Goal: Information Seeking & Learning: Learn about a topic

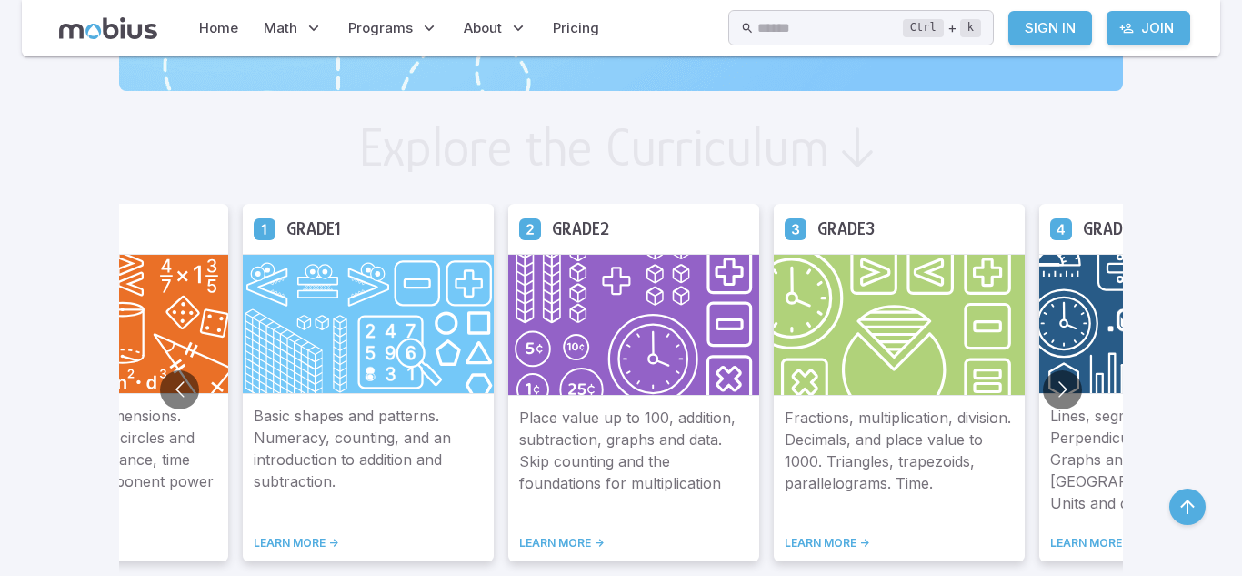
scroll to position [949, 0]
click at [1043, 387] on button "Go to next slide" at bounding box center [1062, 388] width 39 height 39
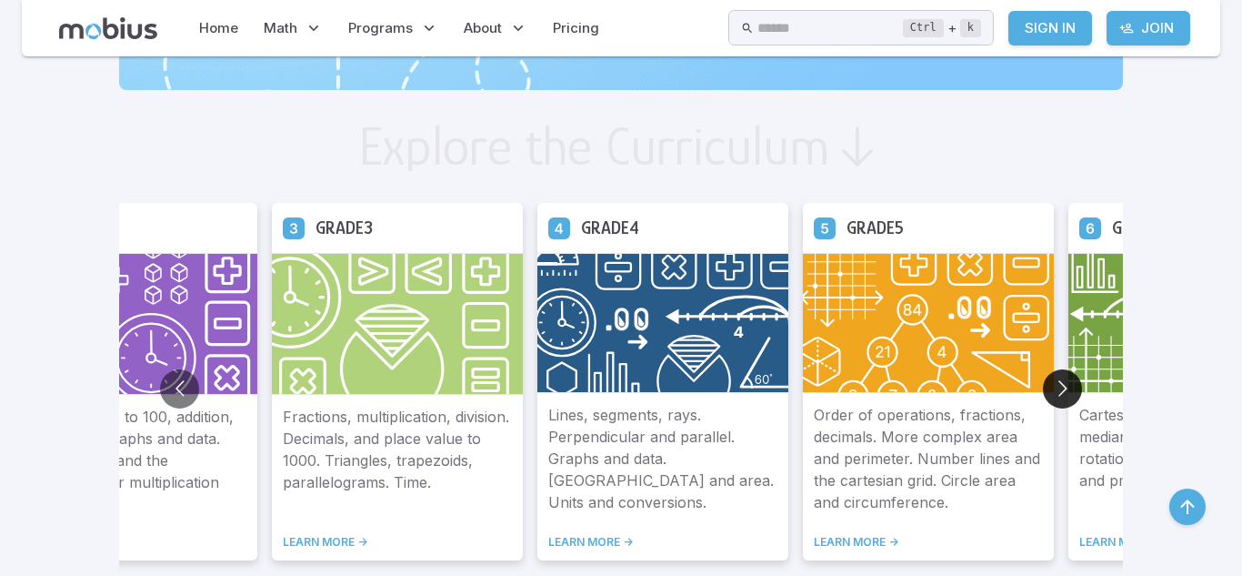
click at [1043, 387] on button "Go to next slide" at bounding box center [1062, 388] width 39 height 39
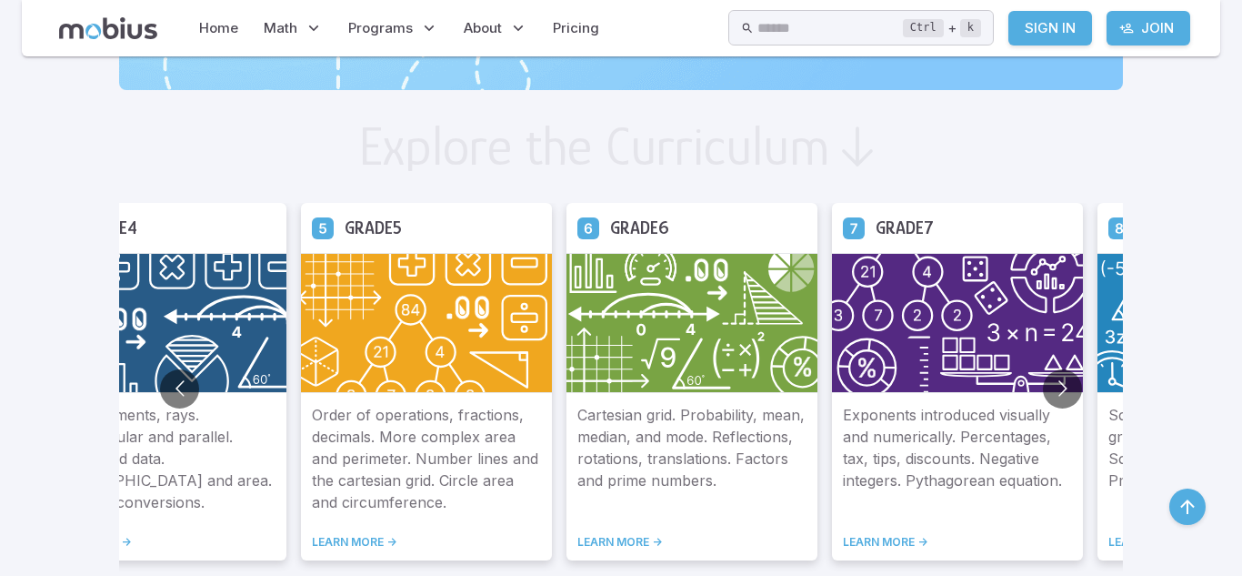
click at [591, 314] on img at bounding box center [692, 323] width 251 height 140
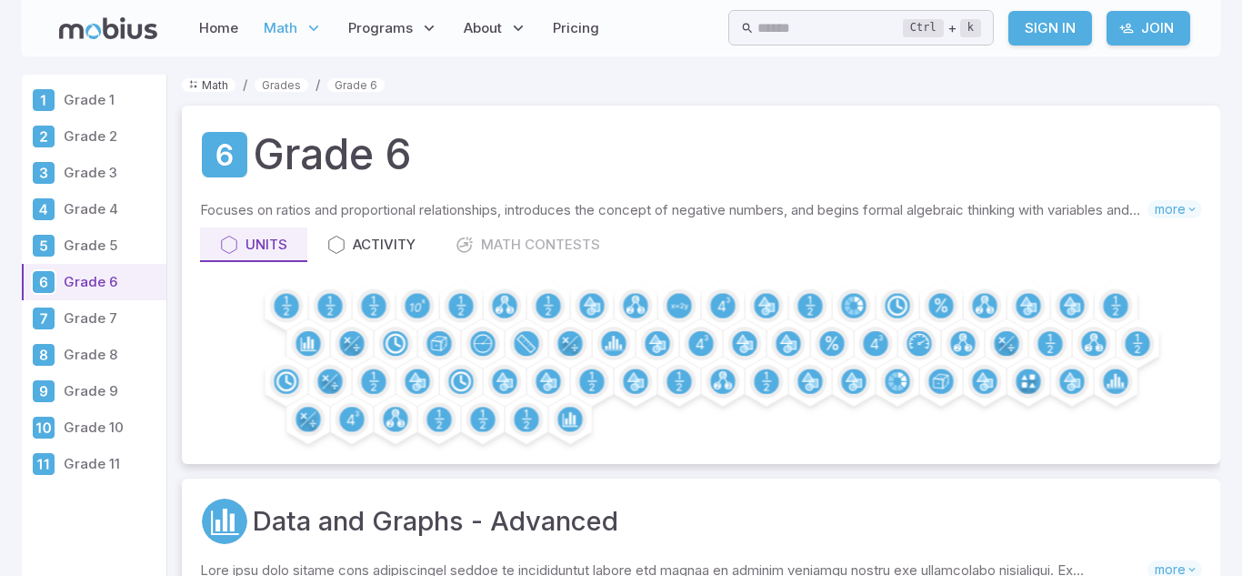
click at [214, 88] on link "Math" at bounding box center [209, 85] width 54 height 14
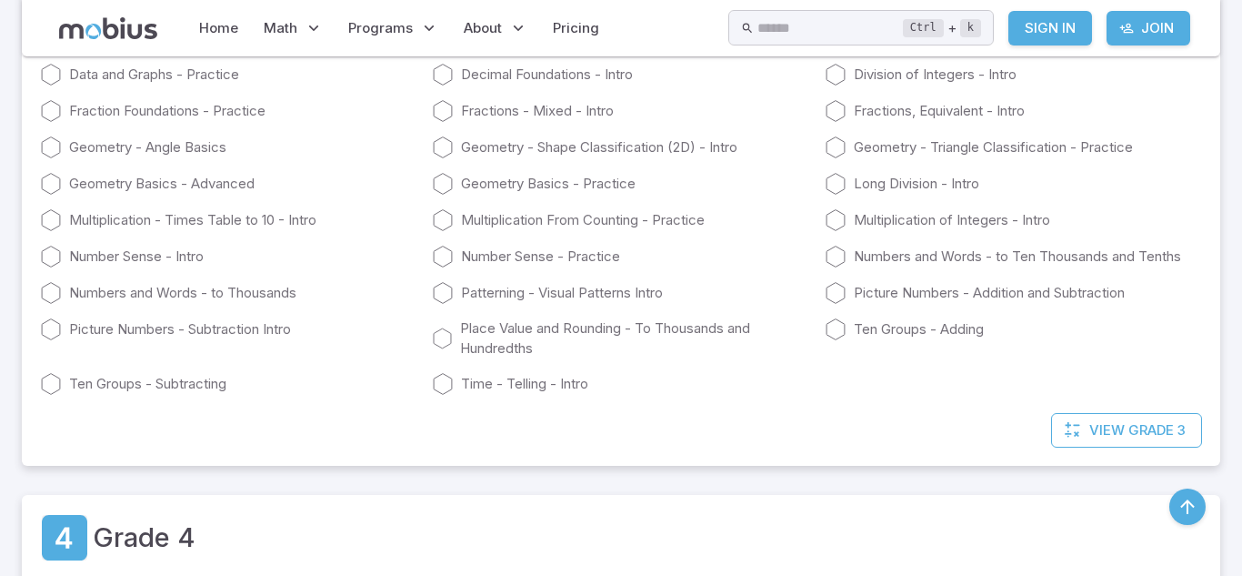
scroll to position [1519, 0]
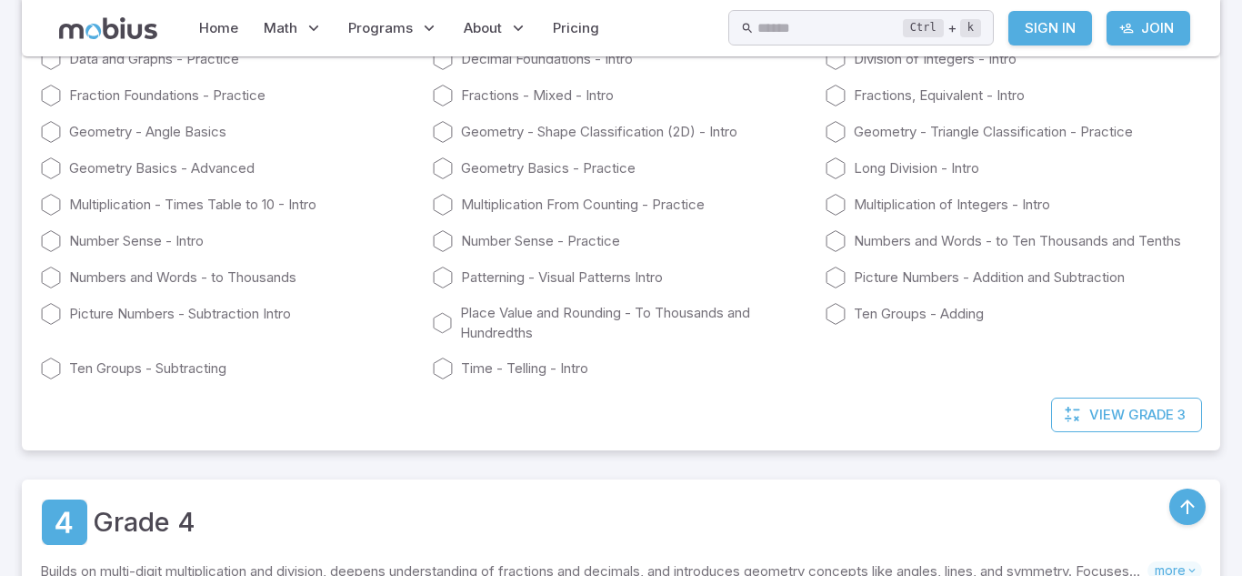
click at [287, 133] on link "Geometry - Angle Basics" at bounding box center [228, 132] width 377 height 22
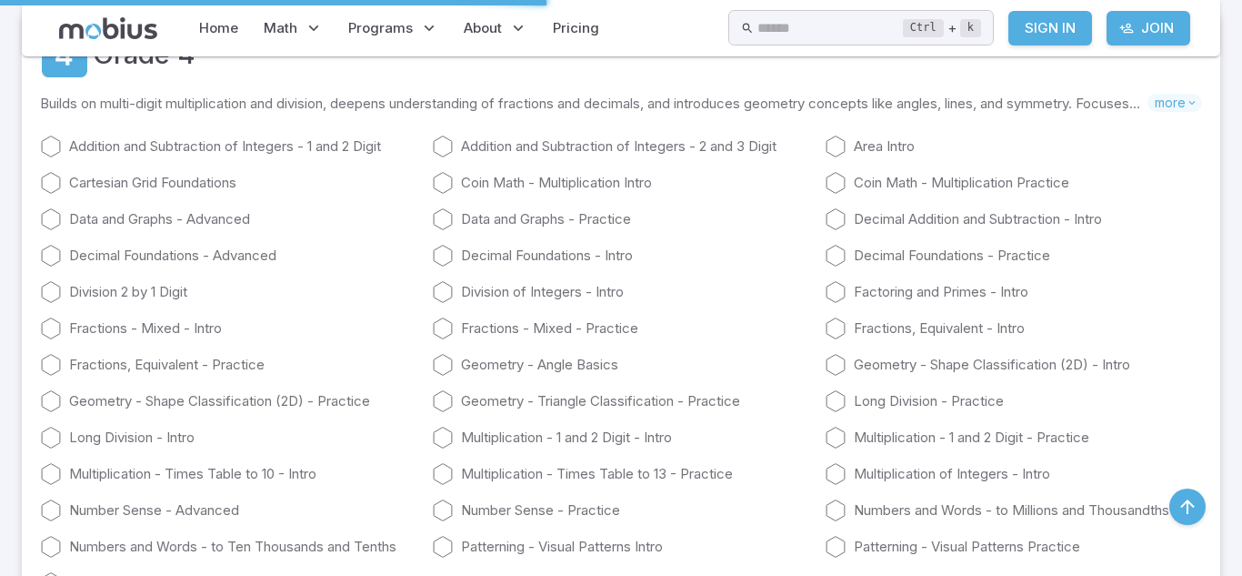
scroll to position [1990, 0]
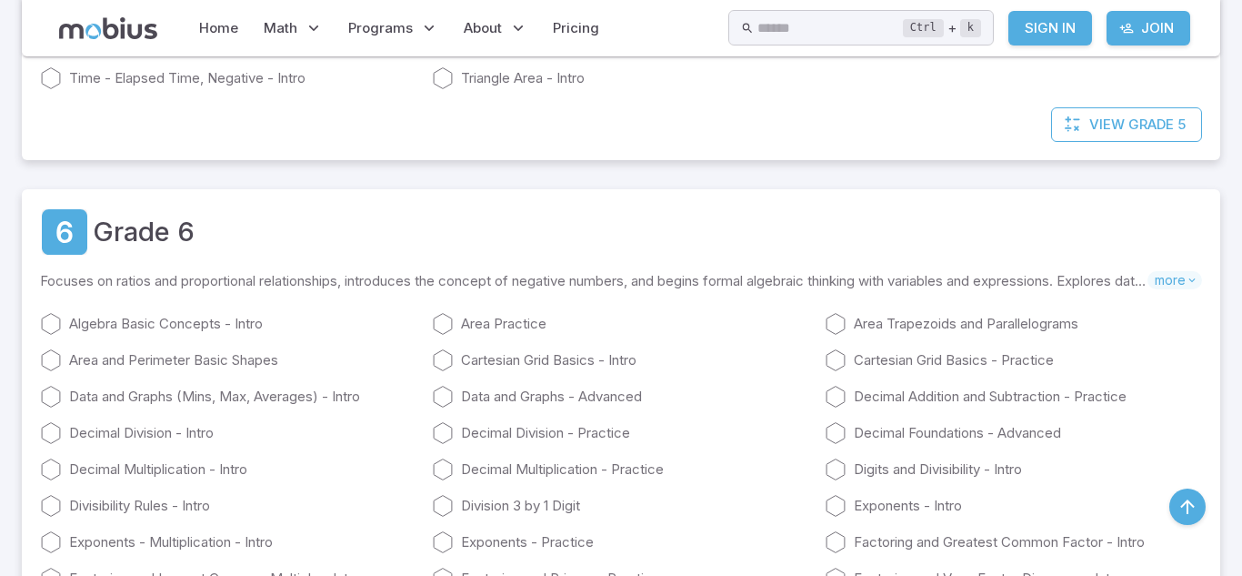
scroll to position [3354, 0]
click at [853, 439] on link "Decimal Foundations - Advanced" at bounding box center [1013, 435] width 377 height 22
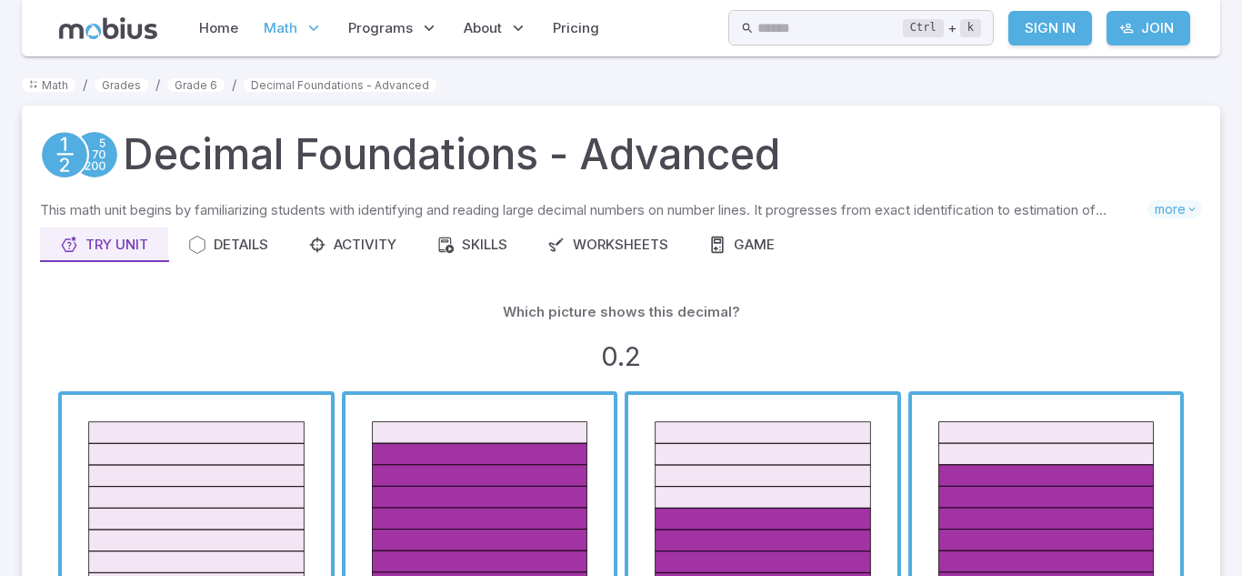
scroll to position [246, 0]
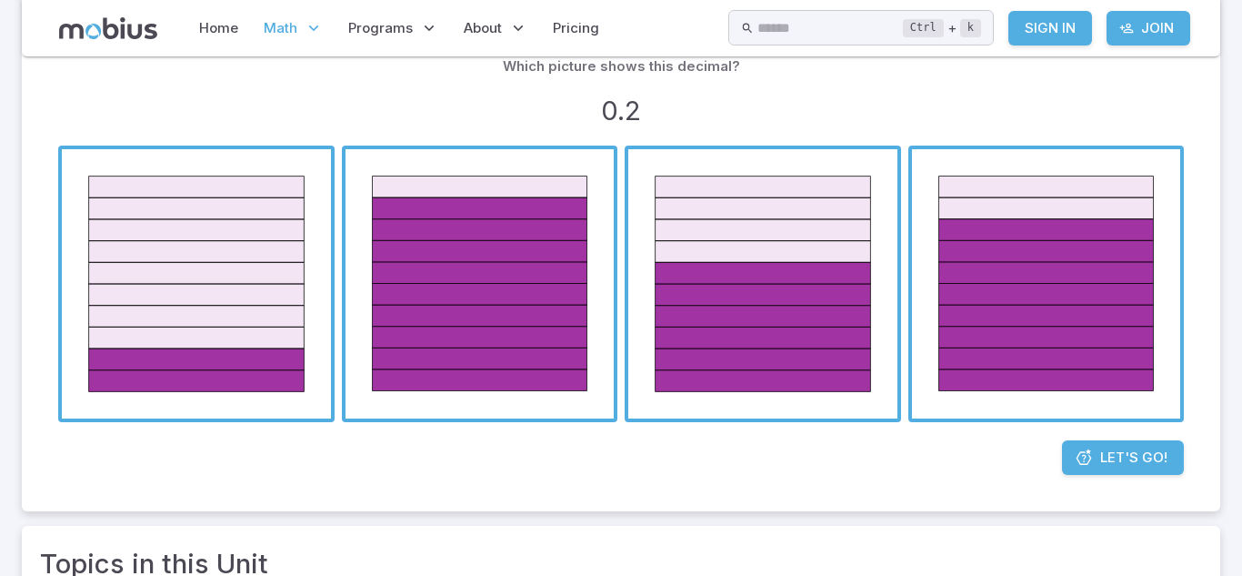
click at [261, 273] on span "button" at bounding box center [196, 283] width 269 height 269
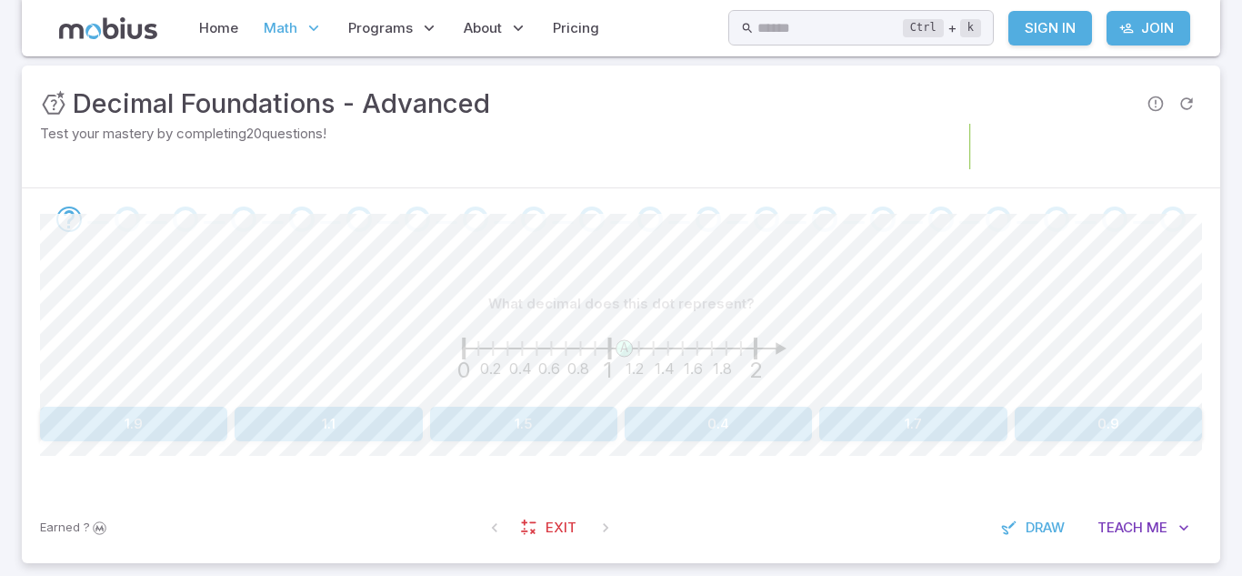
scroll to position [241, 0]
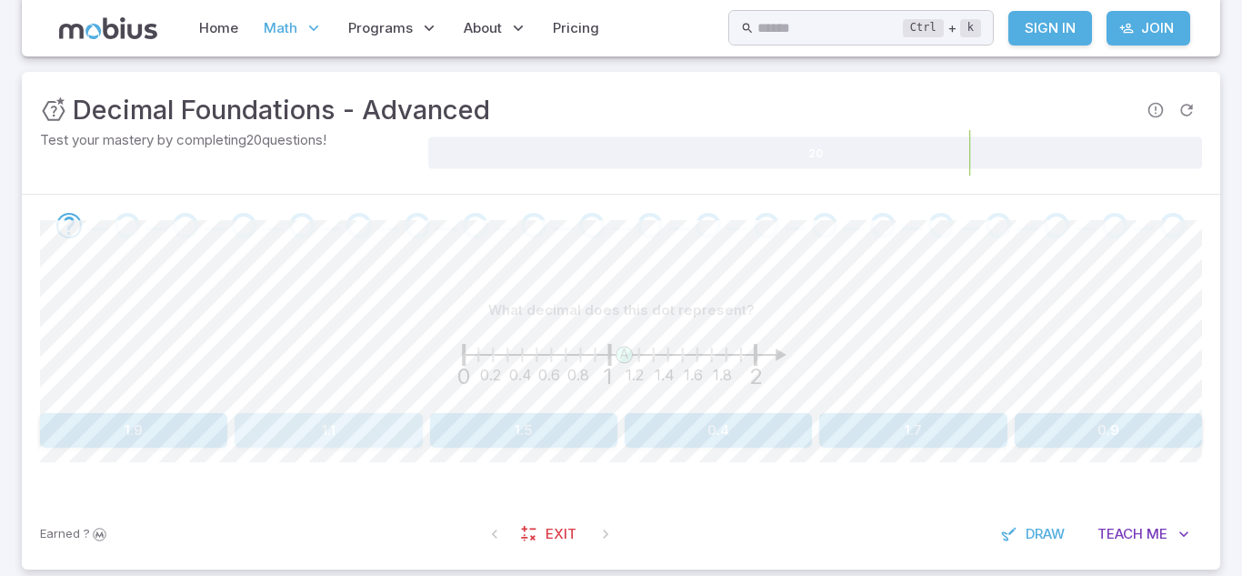
click at [337, 428] on button "1.1" at bounding box center [328, 430] width 187 height 35
click at [762, 430] on button "1.8" at bounding box center [718, 430] width 187 height 35
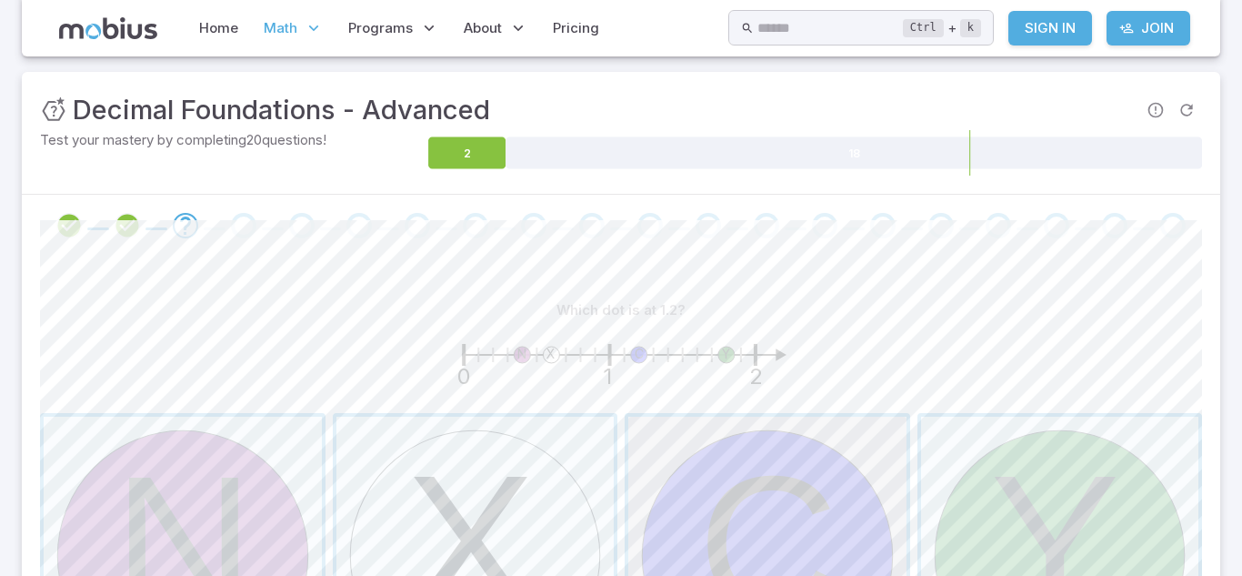
click at [804, 509] on span "button" at bounding box center [768, 556] width 278 height 278
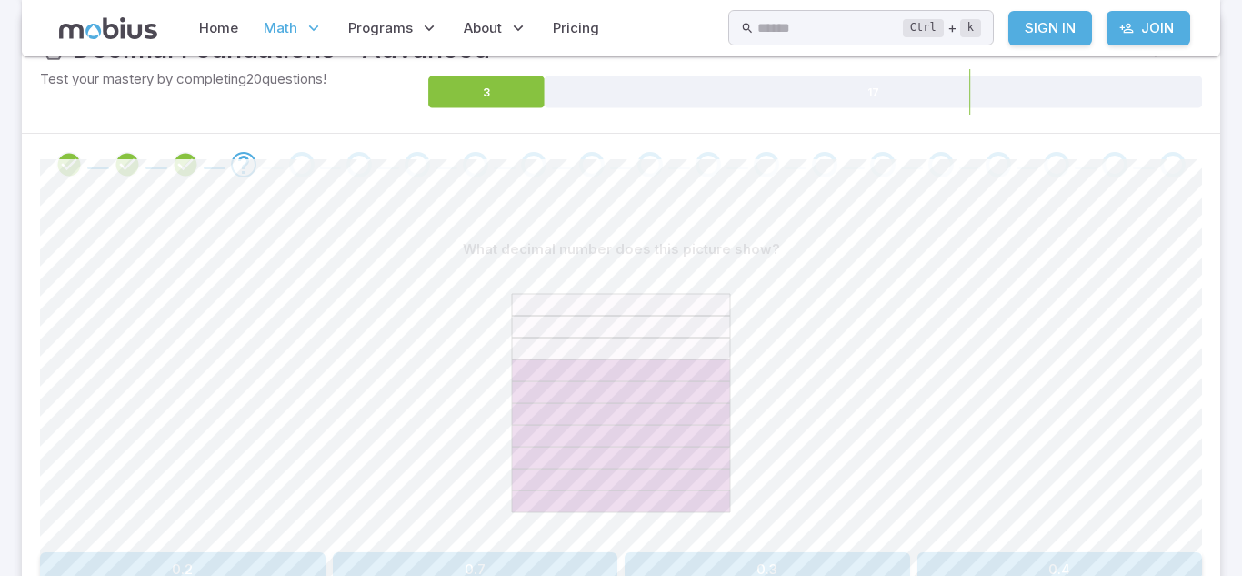
scroll to position [303, 0]
click at [555, 559] on button "0.7" at bounding box center [476, 568] width 286 height 35
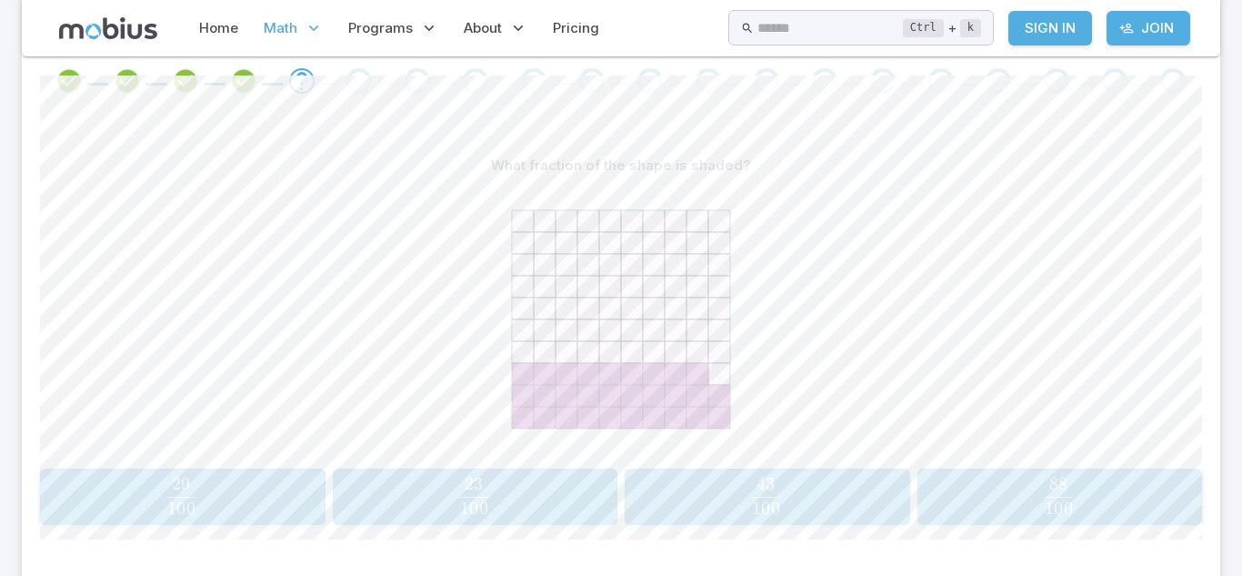
scroll to position [387, 0]
click at [497, 480] on span "100 23 ​" at bounding box center [474, 494] width 254 height 36
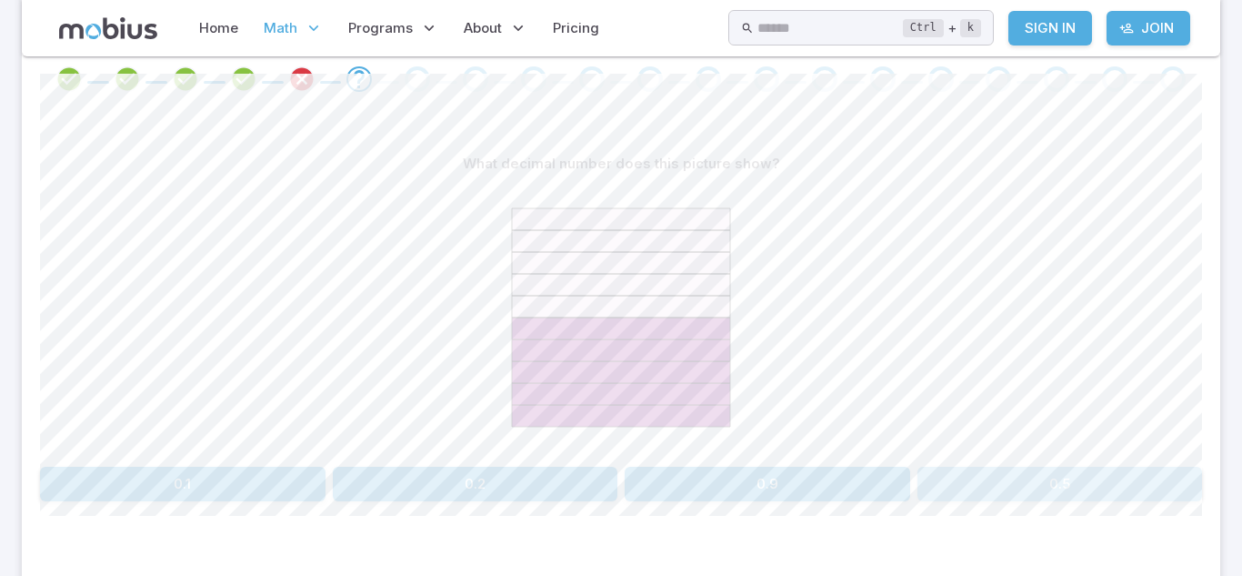
click at [1004, 481] on button "0.5" at bounding box center [1061, 484] width 286 height 35
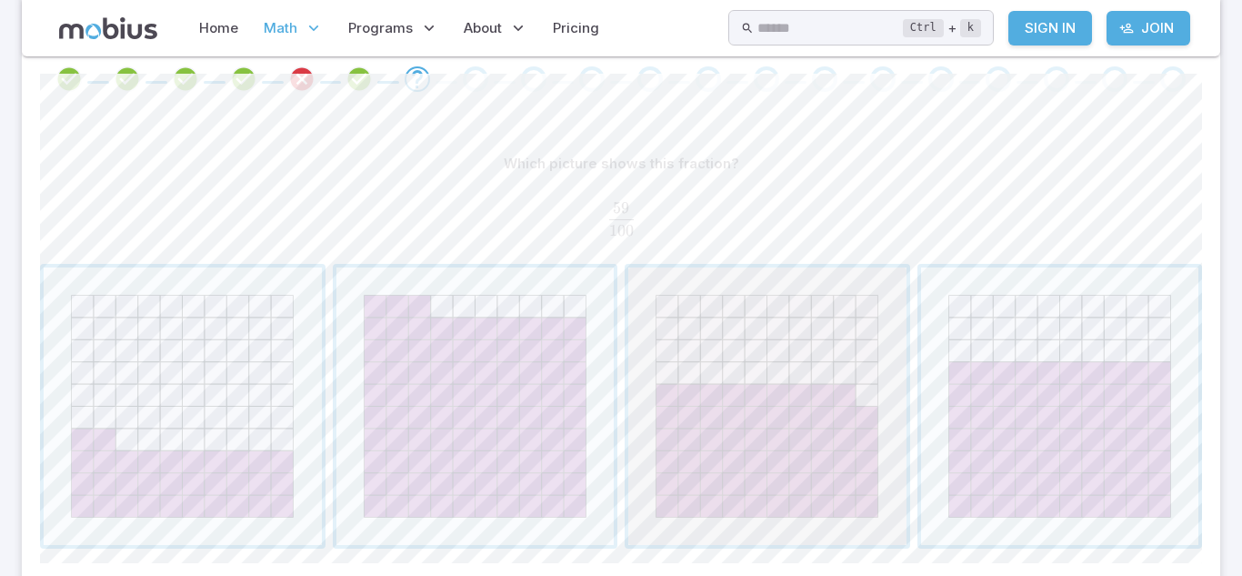
click at [787, 459] on span "button" at bounding box center [768, 406] width 278 height 278
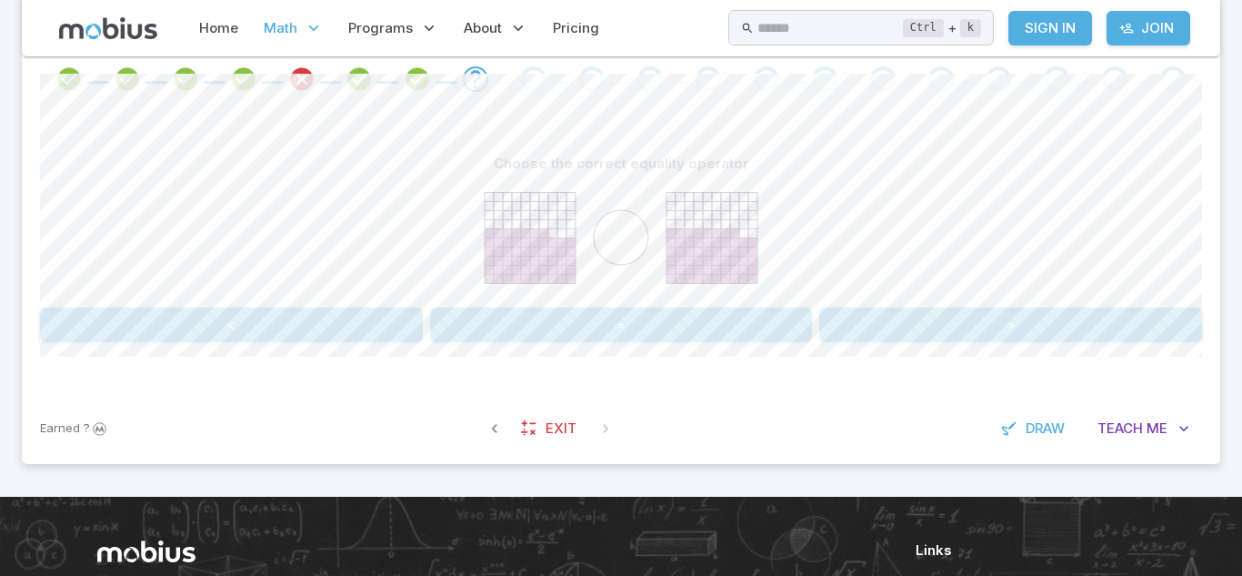
click at [999, 317] on button ">" at bounding box center [1011, 324] width 383 height 35
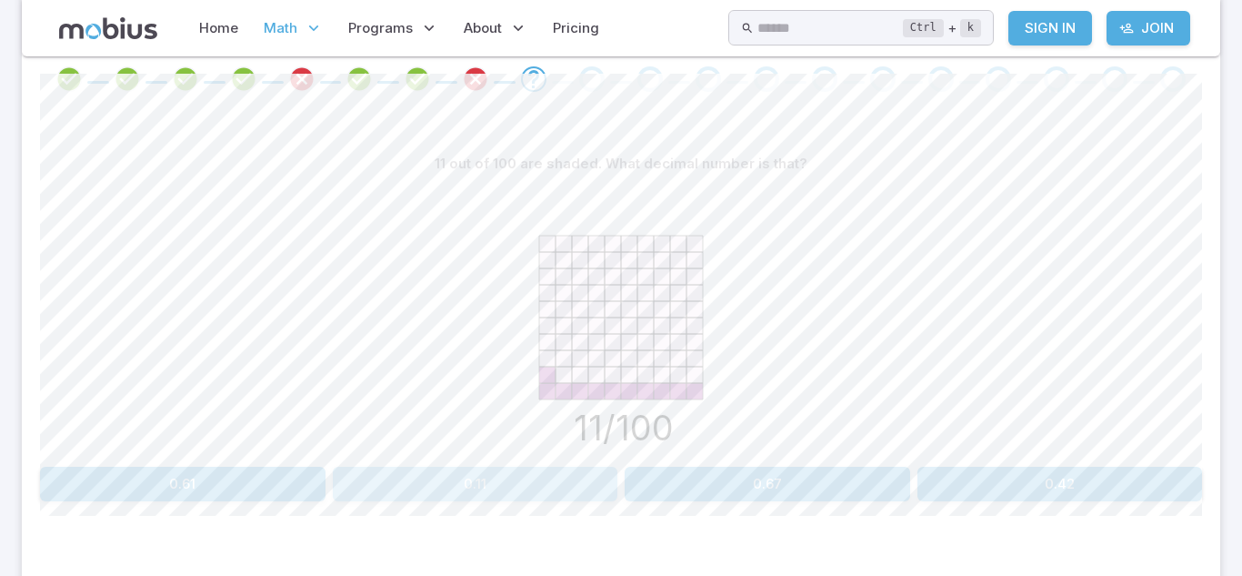
click at [534, 491] on button "0.11" at bounding box center [476, 484] width 286 height 35
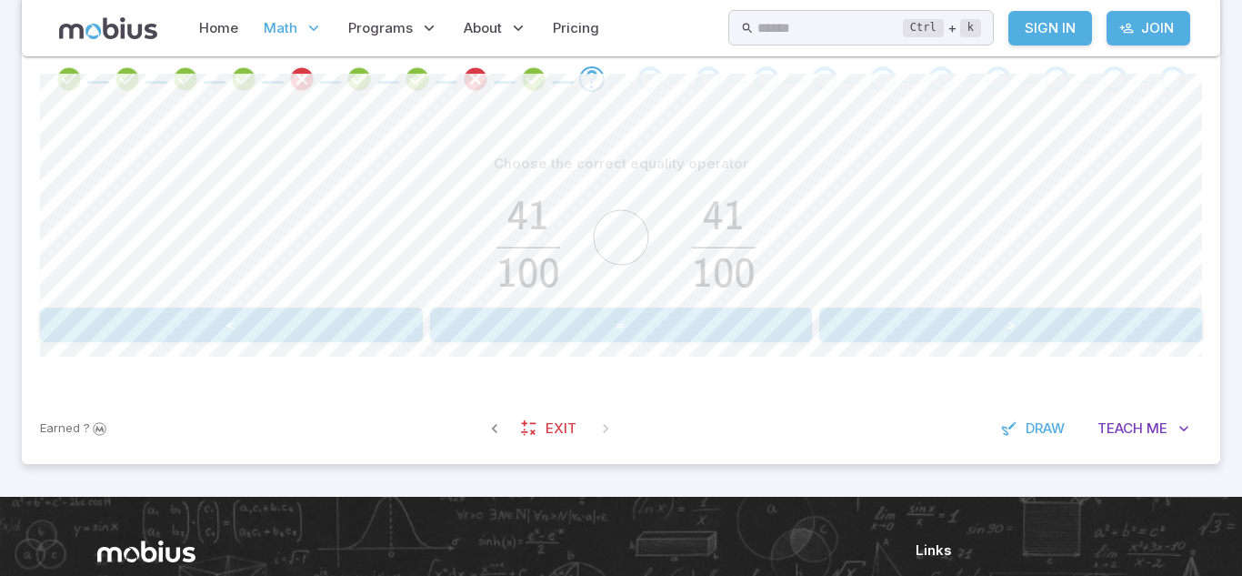
click at [725, 320] on button "=" at bounding box center [621, 324] width 383 height 35
click at [973, 320] on button ">" at bounding box center [1011, 324] width 383 height 35
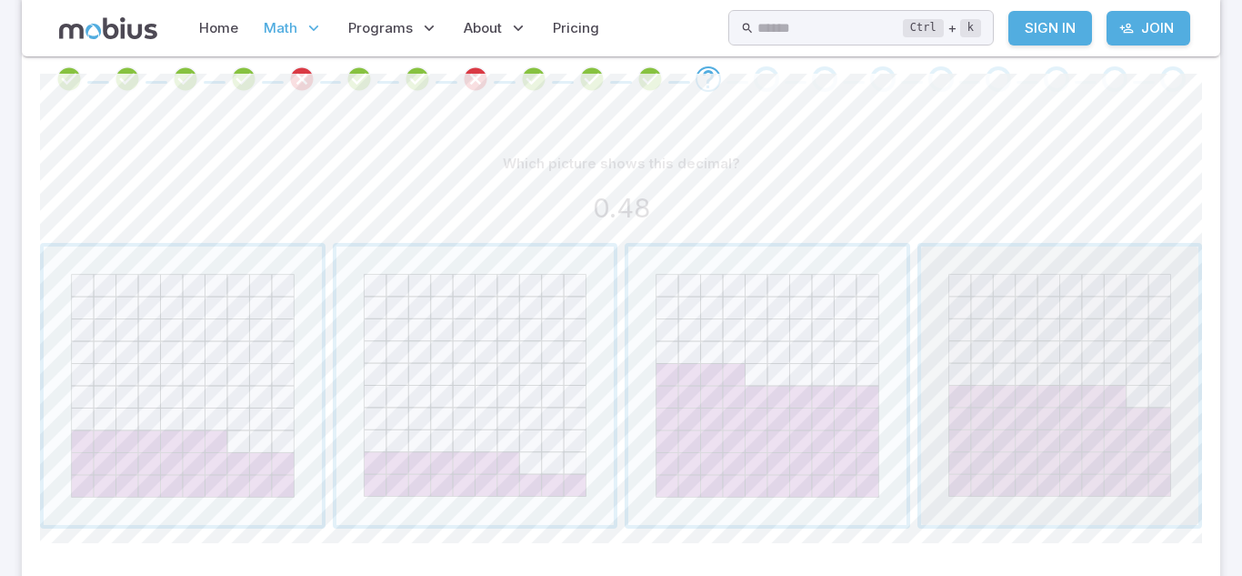
click at [973, 320] on span "button" at bounding box center [1060, 385] width 278 height 278
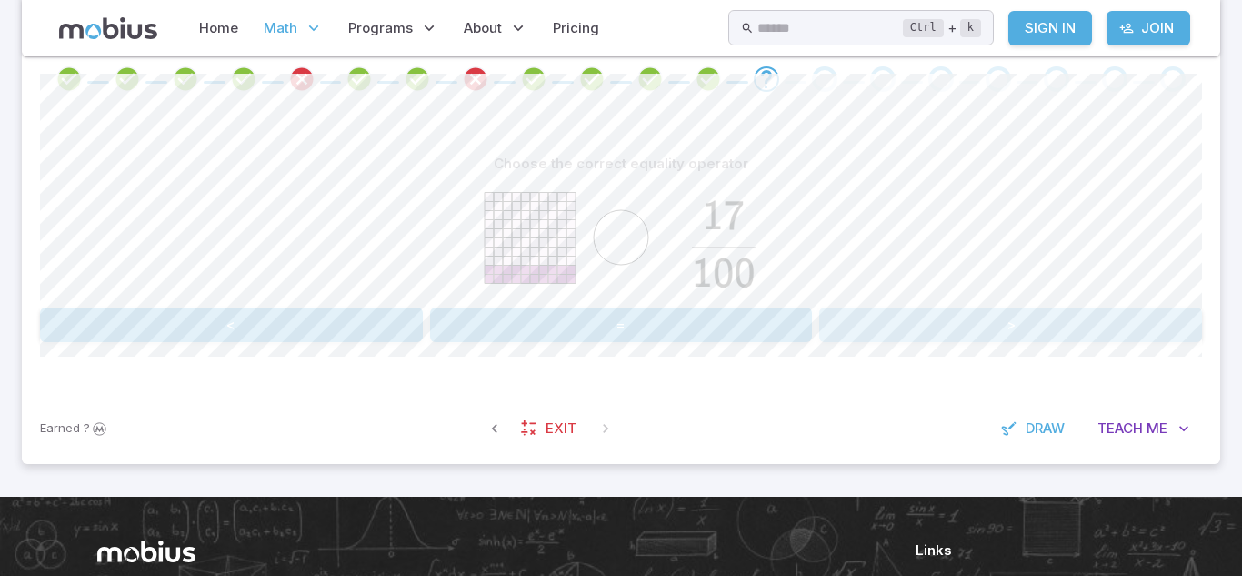
click at [837, 331] on button ">" at bounding box center [1011, 324] width 383 height 35
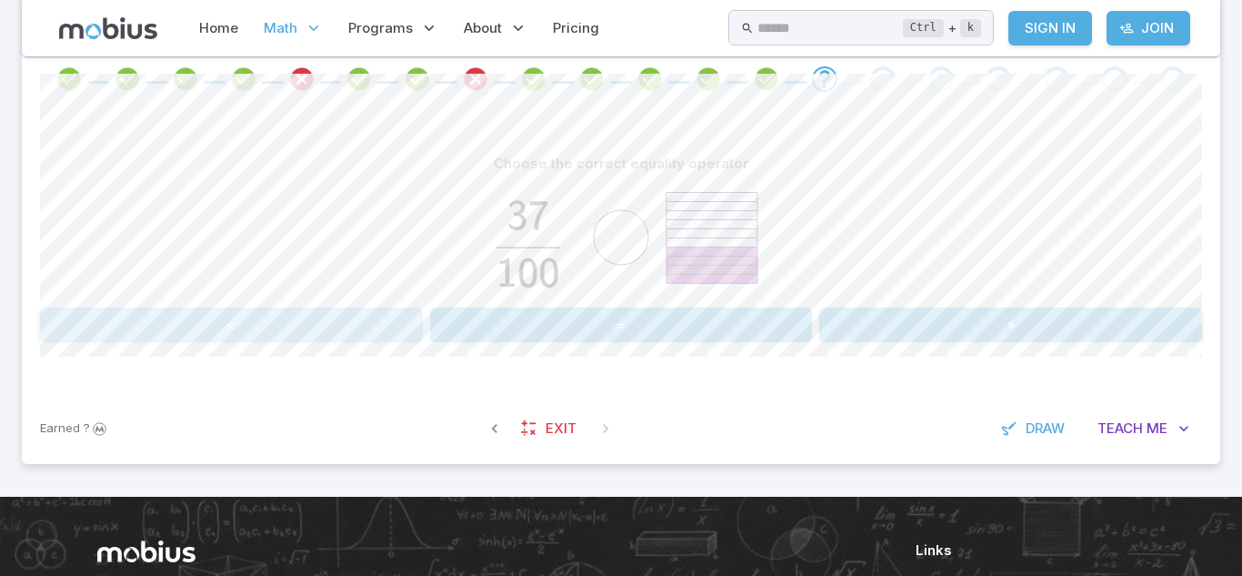
click at [364, 335] on button "<" at bounding box center [231, 324] width 383 height 35
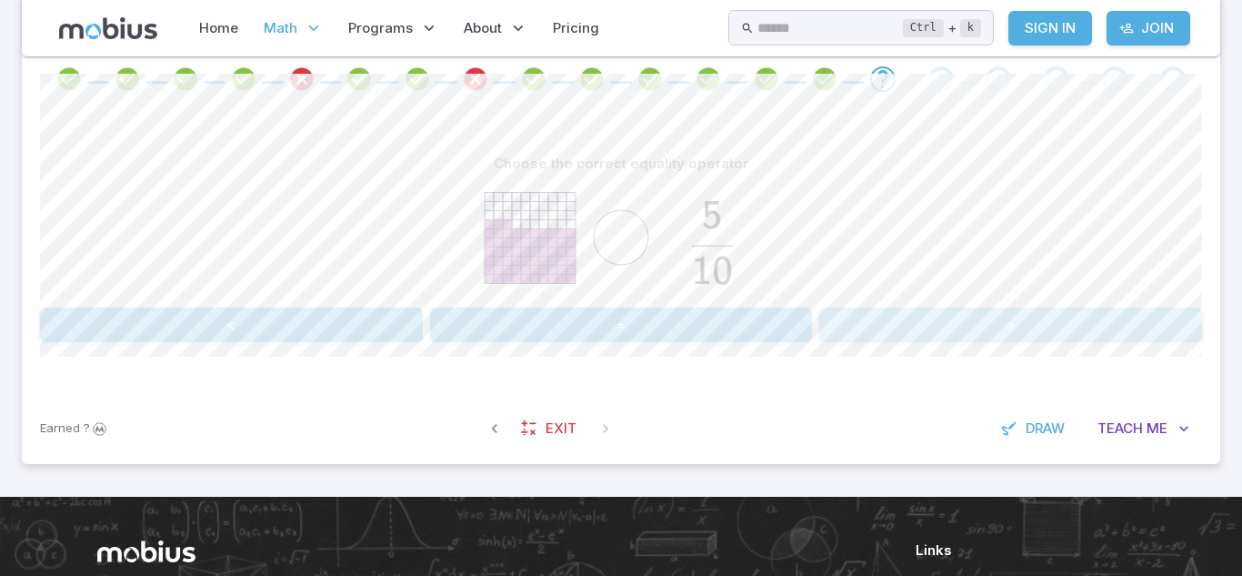
click at [920, 314] on button ">" at bounding box center [1011, 324] width 383 height 35
click at [947, 312] on button ">" at bounding box center [1011, 324] width 383 height 35
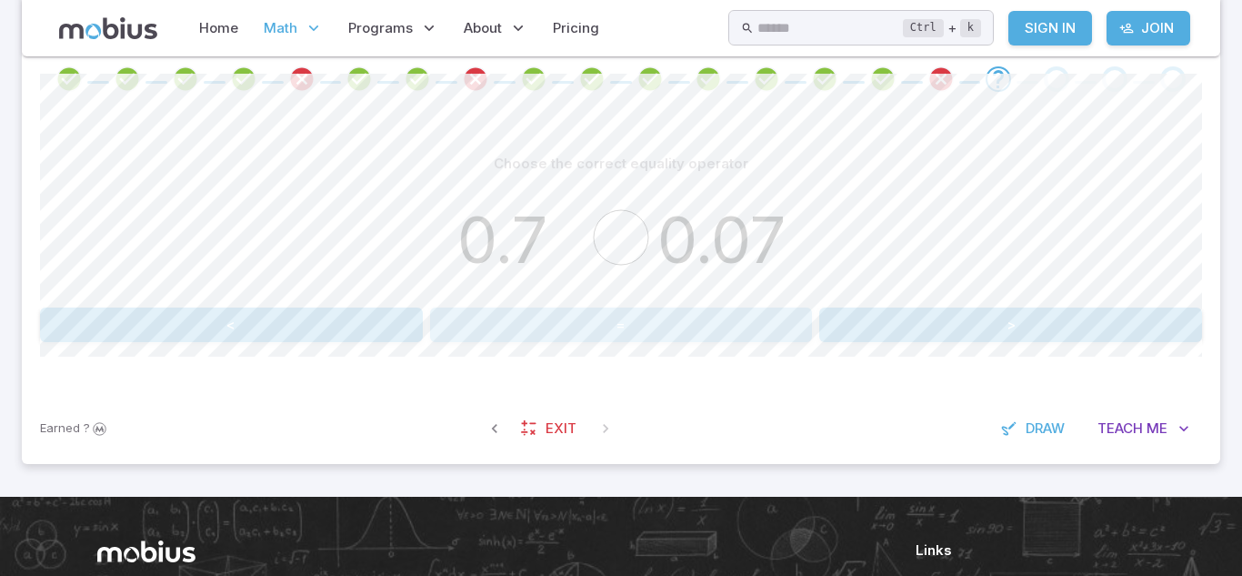
click at [500, 327] on button "=" at bounding box center [621, 324] width 383 height 35
click at [232, 326] on button "<" at bounding box center [231, 324] width 383 height 35
click at [846, 330] on button ">" at bounding box center [1011, 324] width 383 height 35
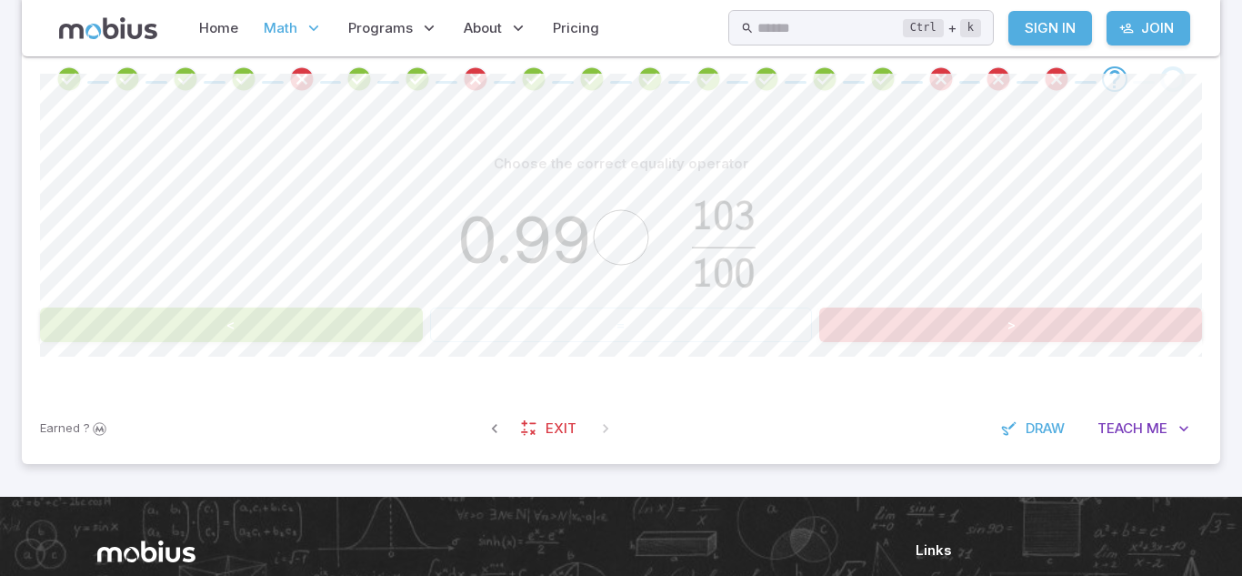
click at [846, 332] on button ">" at bounding box center [1011, 324] width 383 height 35
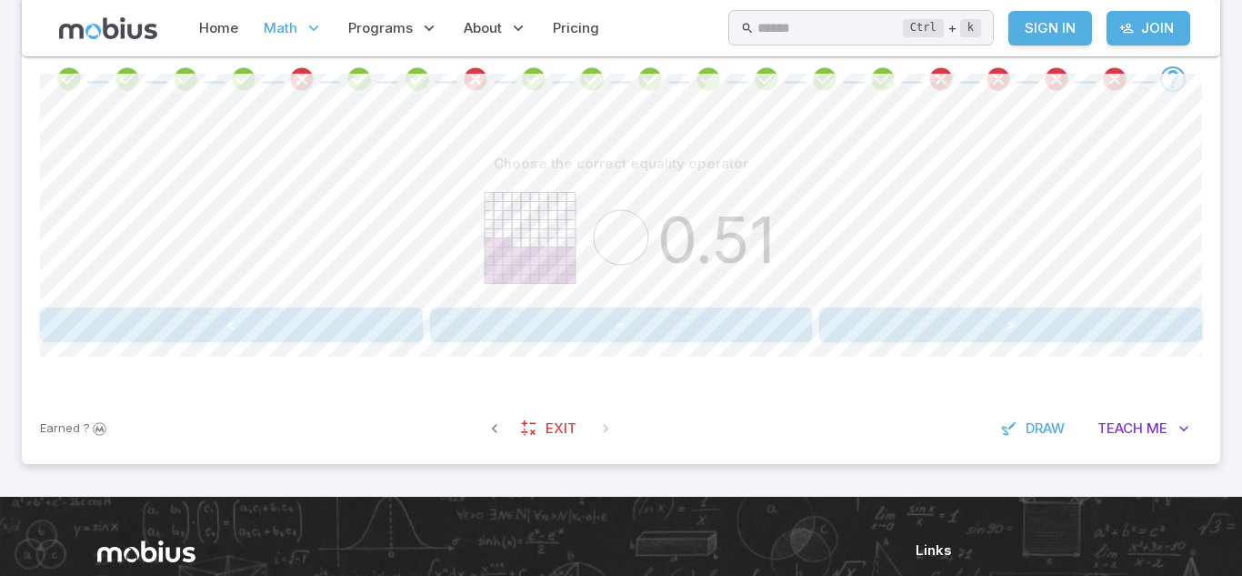
click at [846, 332] on button ">" at bounding box center [1011, 324] width 383 height 35
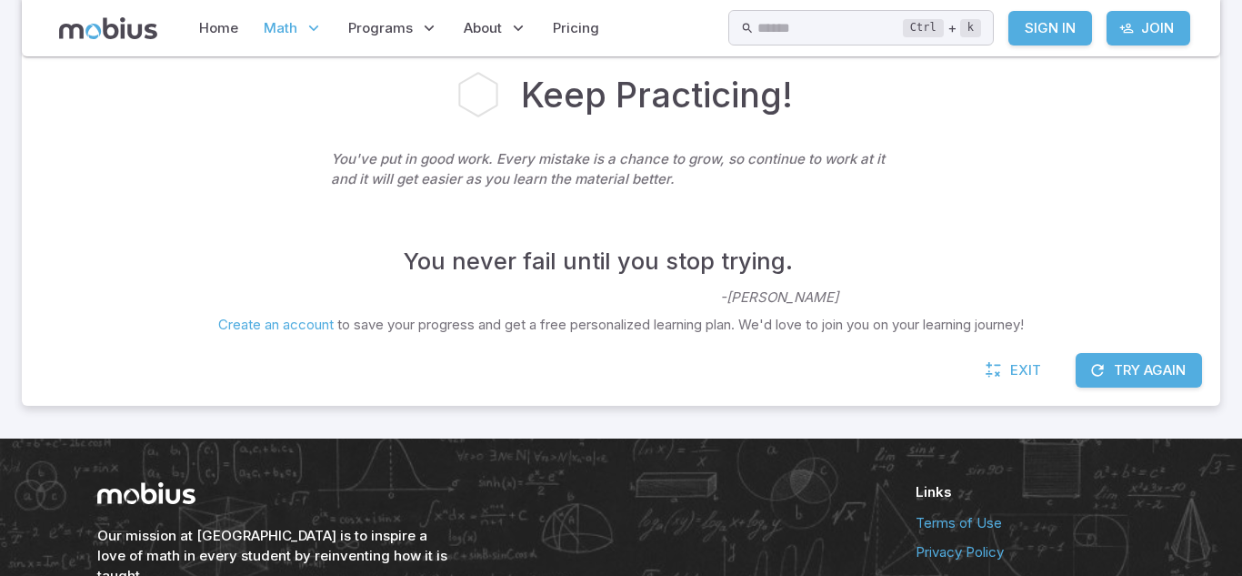
click at [1124, 378] on button "Try Again" at bounding box center [1139, 370] width 126 height 35
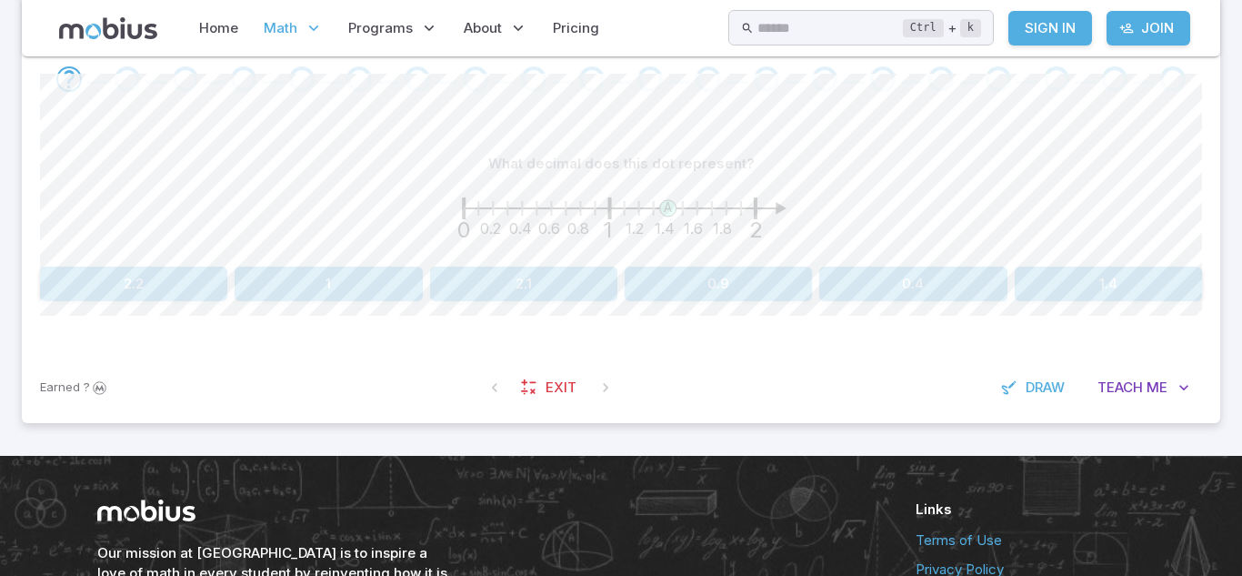
click at [1109, 290] on button "1.4" at bounding box center [1108, 284] width 187 height 35
click at [181, 293] on button "1.6" at bounding box center [133, 284] width 187 height 35
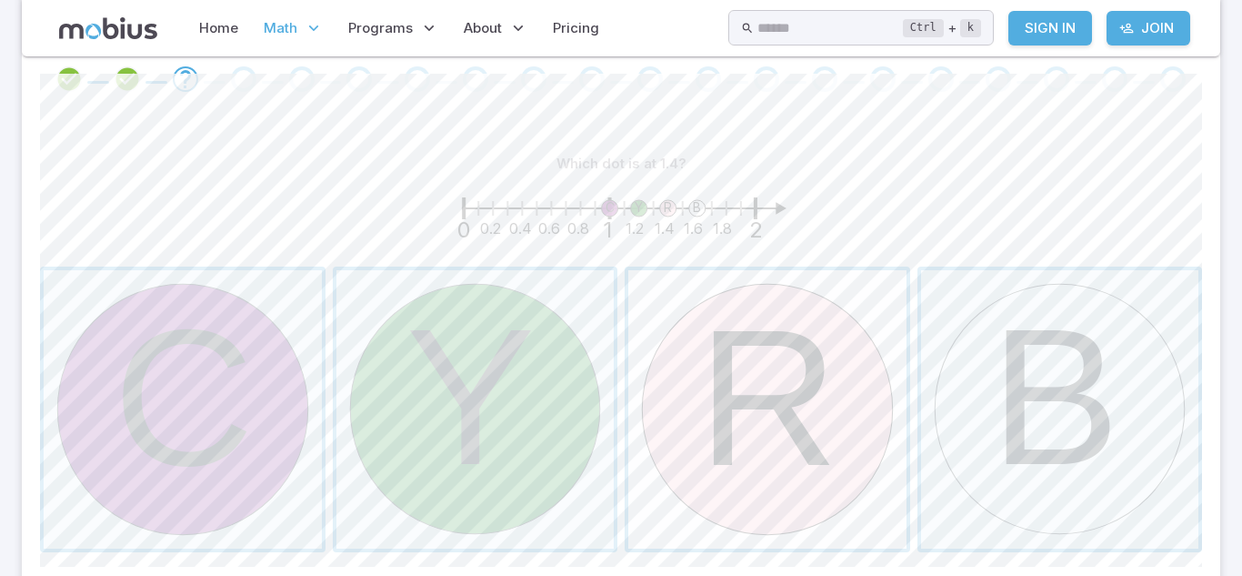
click at [789, 391] on span "button" at bounding box center [768, 409] width 278 height 278
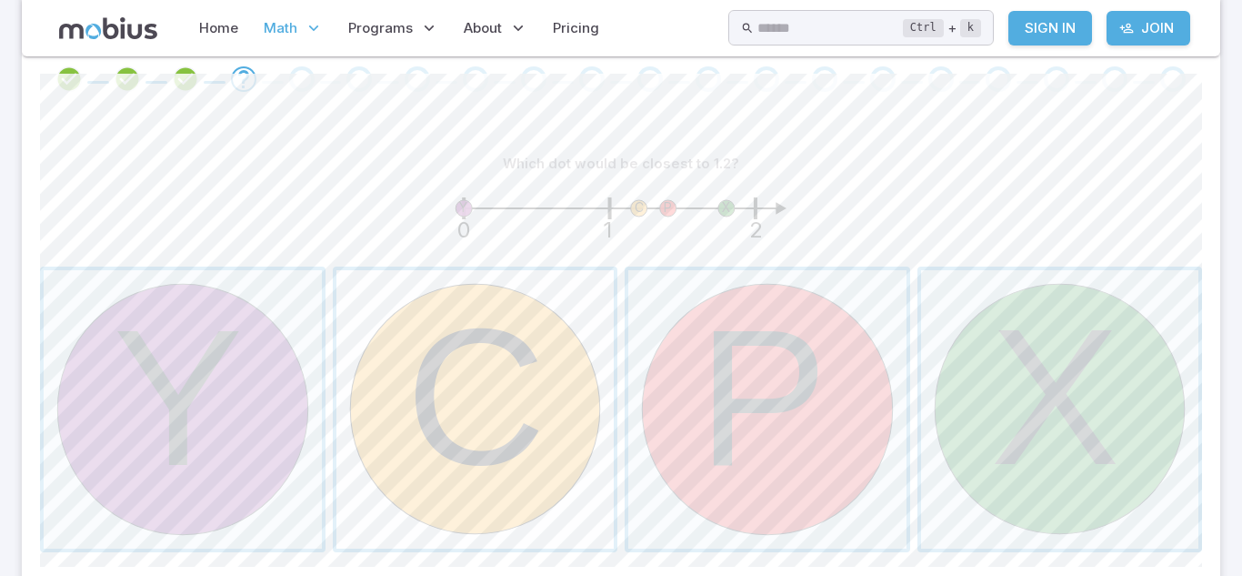
click at [535, 327] on span "button" at bounding box center [476, 409] width 278 height 278
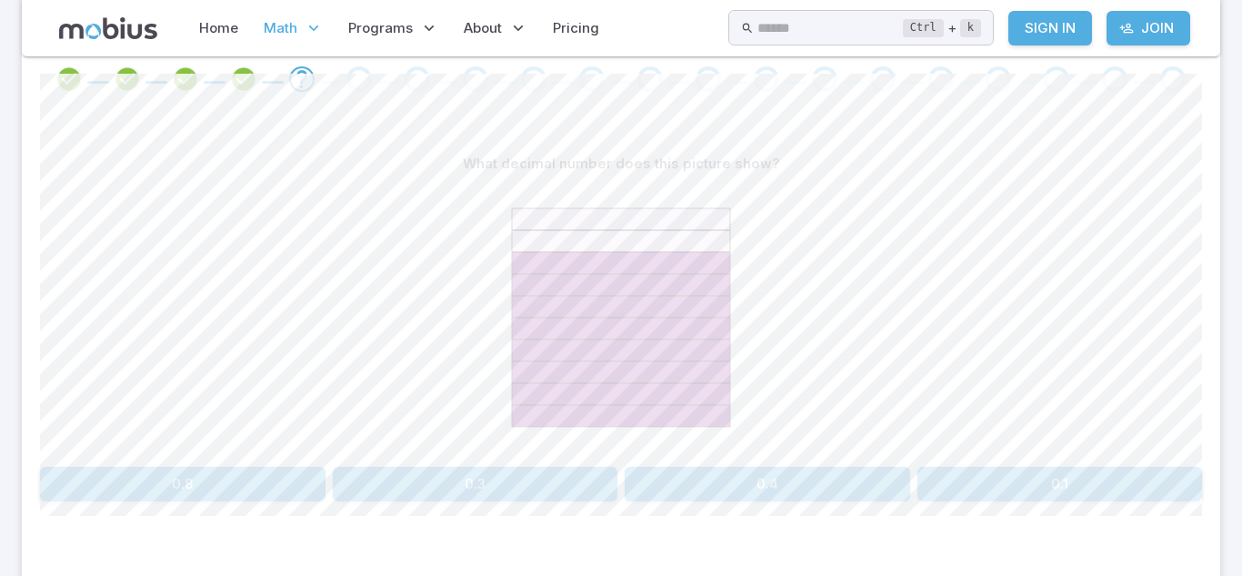
click at [185, 493] on button "0.8" at bounding box center [183, 484] width 286 height 35
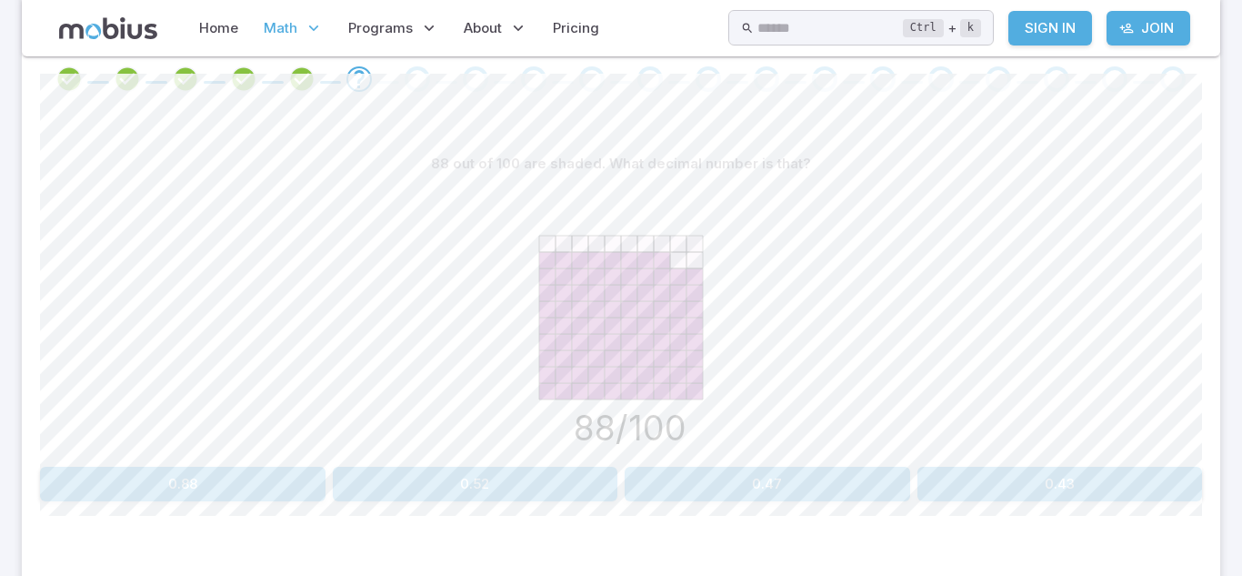
click at [185, 493] on button "0.88" at bounding box center [183, 484] width 286 height 35
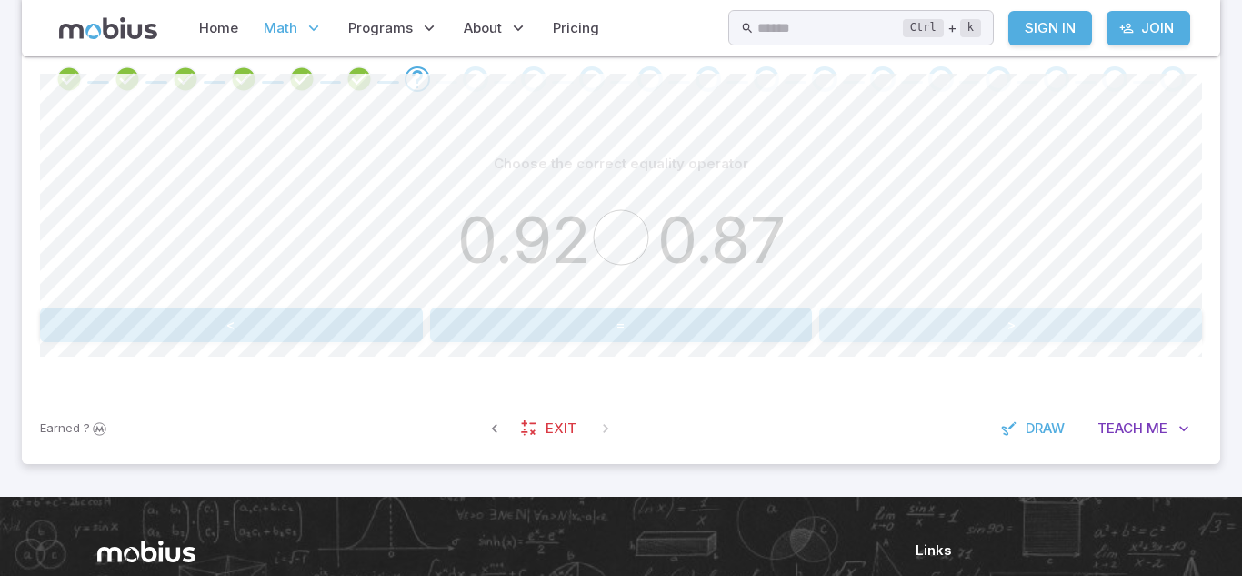
click at [1004, 317] on button ">" at bounding box center [1011, 324] width 383 height 35
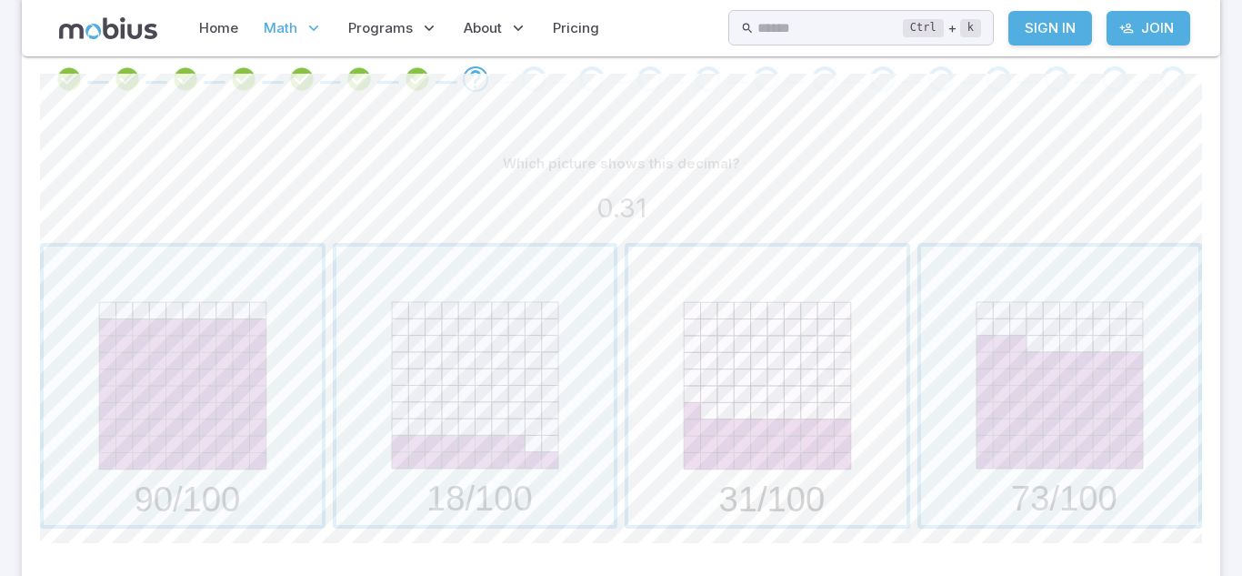
click at [802, 293] on span "button" at bounding box center [768, 385] width 278 height 278
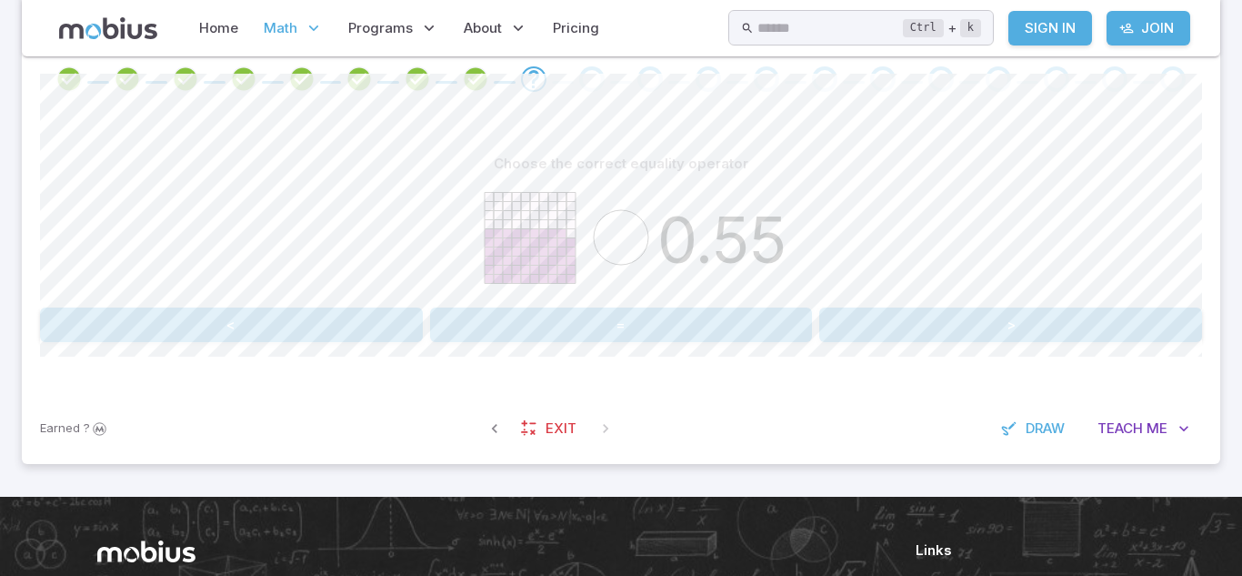
click at [959, 329] on button ">" at bounding box center [1011, 324] width 383 height 35
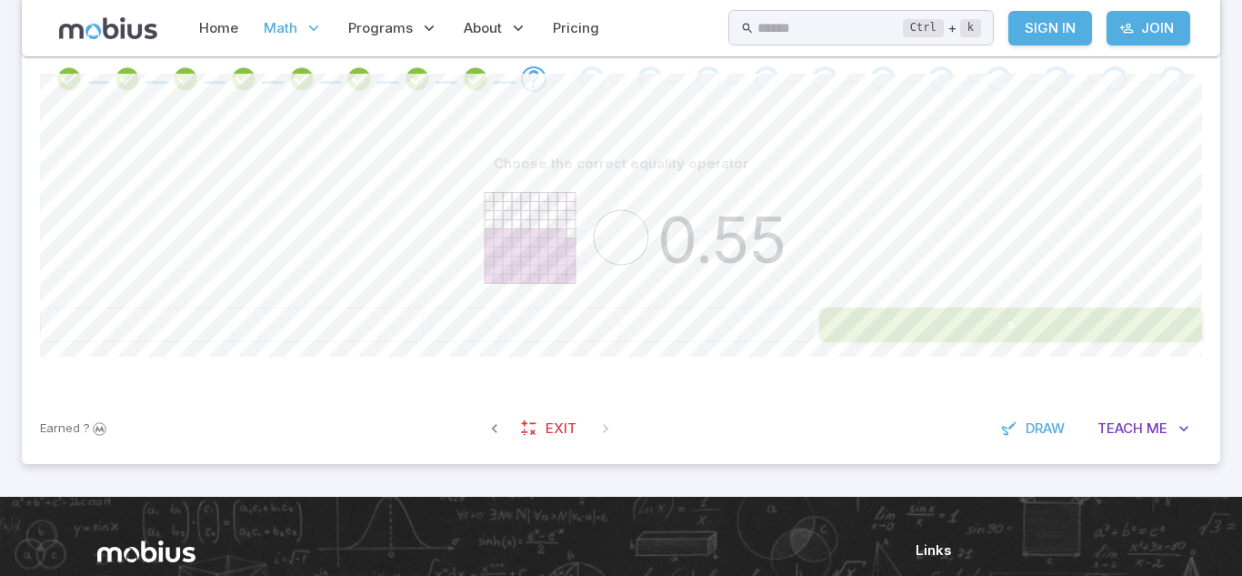
click at [959, 329] on button ">" at bounding box center [1011, 324] width 383 height 35
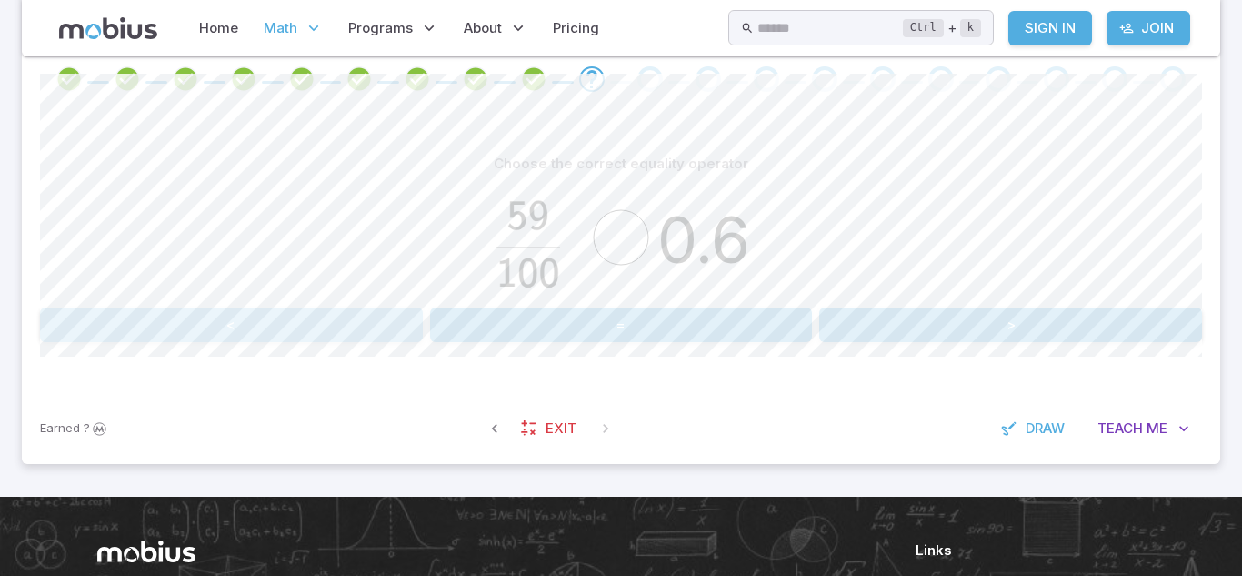
click at [385, 313] on button "<" at bounding box center [231, 324] width 383 height 35
click at [355, 318] on button "<" at bounding box center [231, 324] width 383 height 35
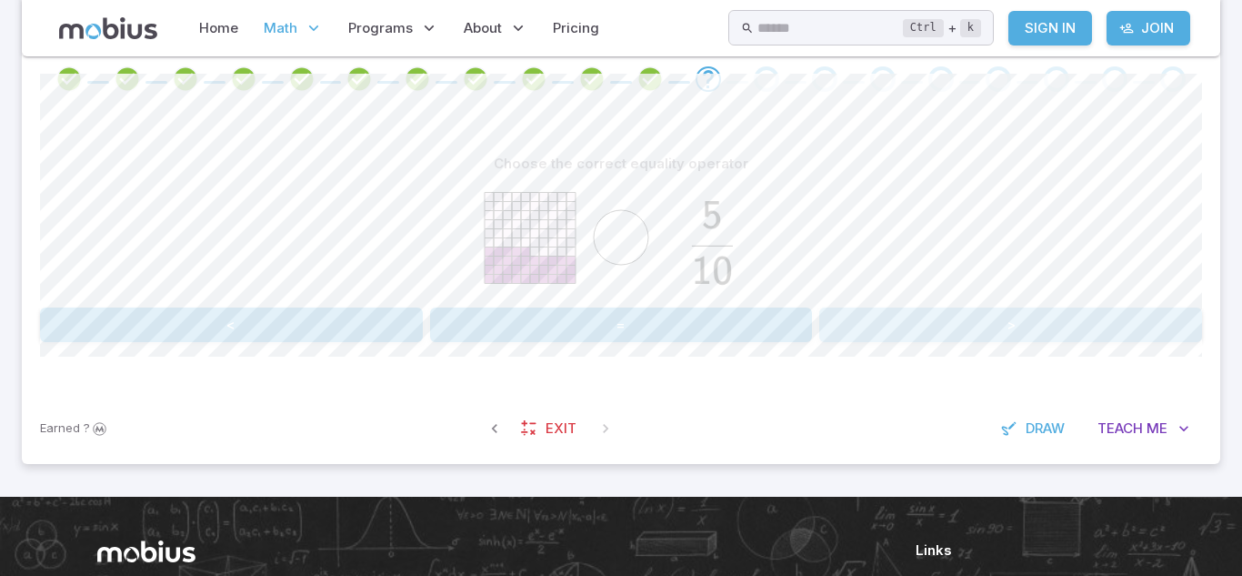
click at [961, 323] on button ">" at bounding box center [1011, 324] width 383 height 35
click at [574, 264] on icon at bounding box center [530, 260] width 91 height 9
click at [574, 256] on icon at bounding box center [530, 260] width 91 height 9
click at [571, 241] on icon at bounding box center [530, 242] width 91 height 9
click at [568, 237] on icon at bounding box center [530, 233] width 91 height 9
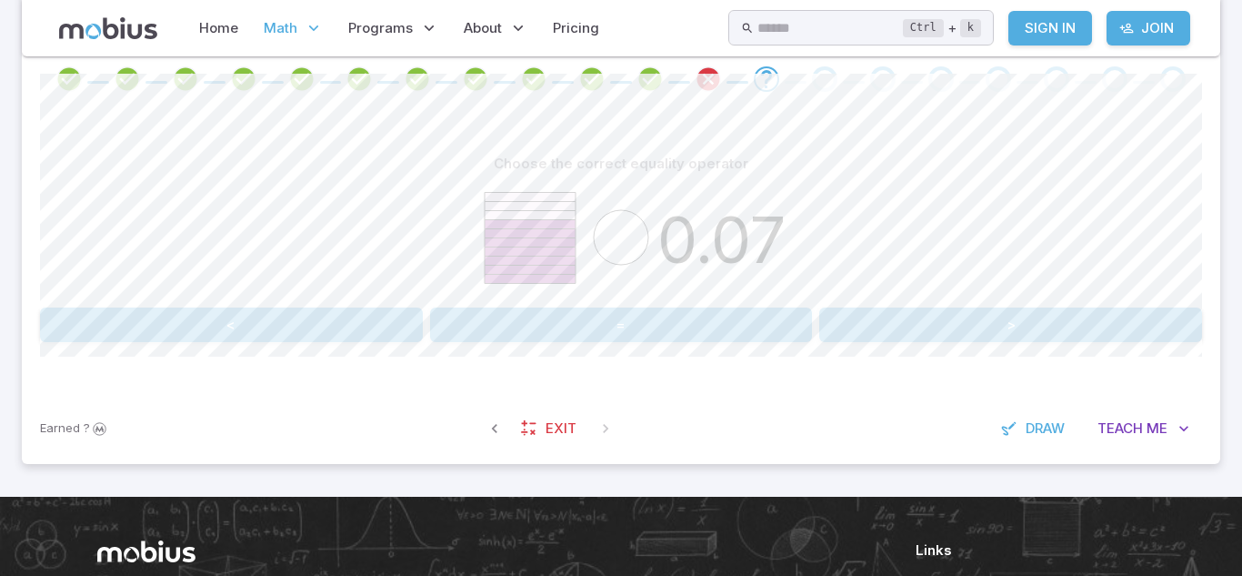
click at [569, 229] on icon at bounding box center [530, 233] width 91 height 9
click at [624, 312] on button "=" at bounding box center [621, 324] width 383 height 35
click at [367, 327] on button "<" at bounding box center [231, 324] width 383 height 35
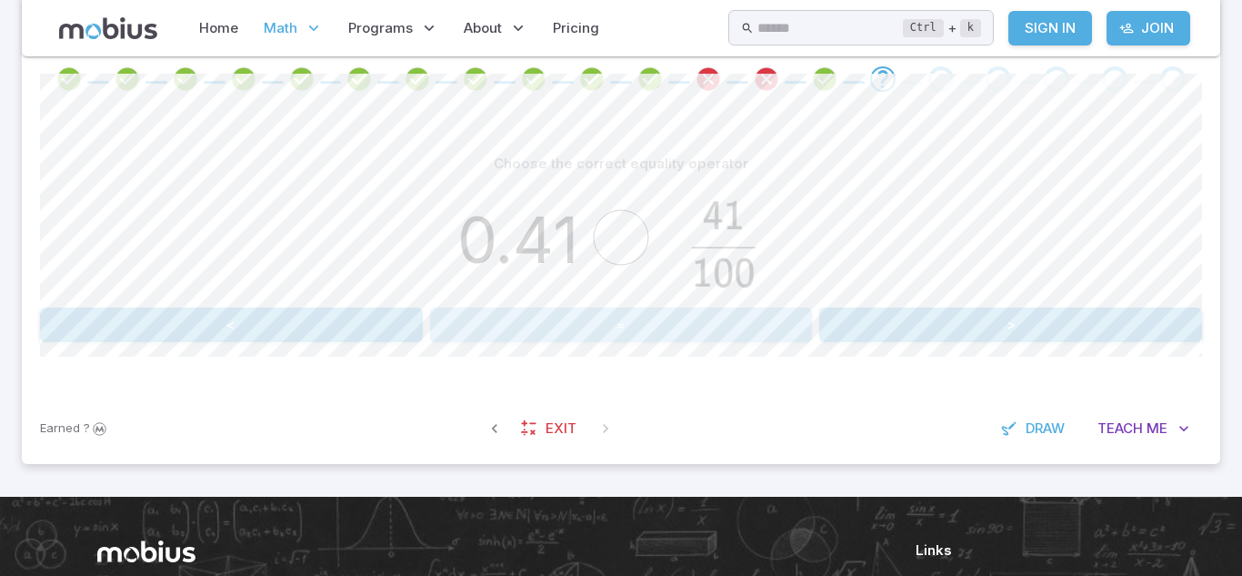
click at [557, 333] on button "=" at bounding box center [621, 324] width 383 height 35
click at [555, 337] on button "=" at bounding box center [621, 324] width 383 height 35
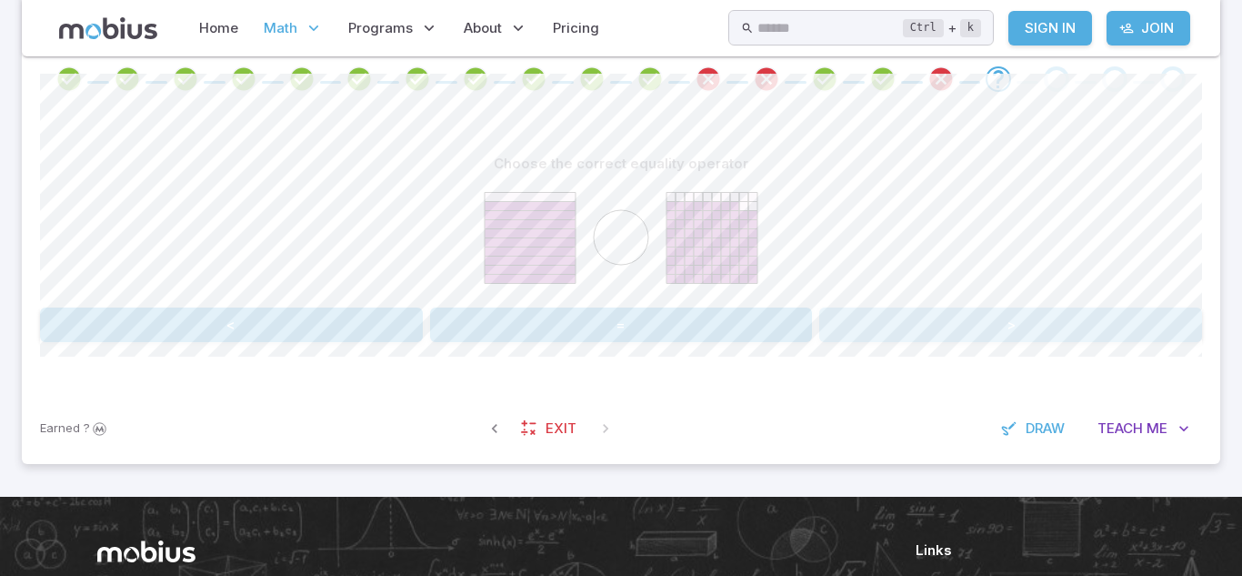
click at [990, 314] on button ">" at bounding box center [1011, 324] width 383 height 35
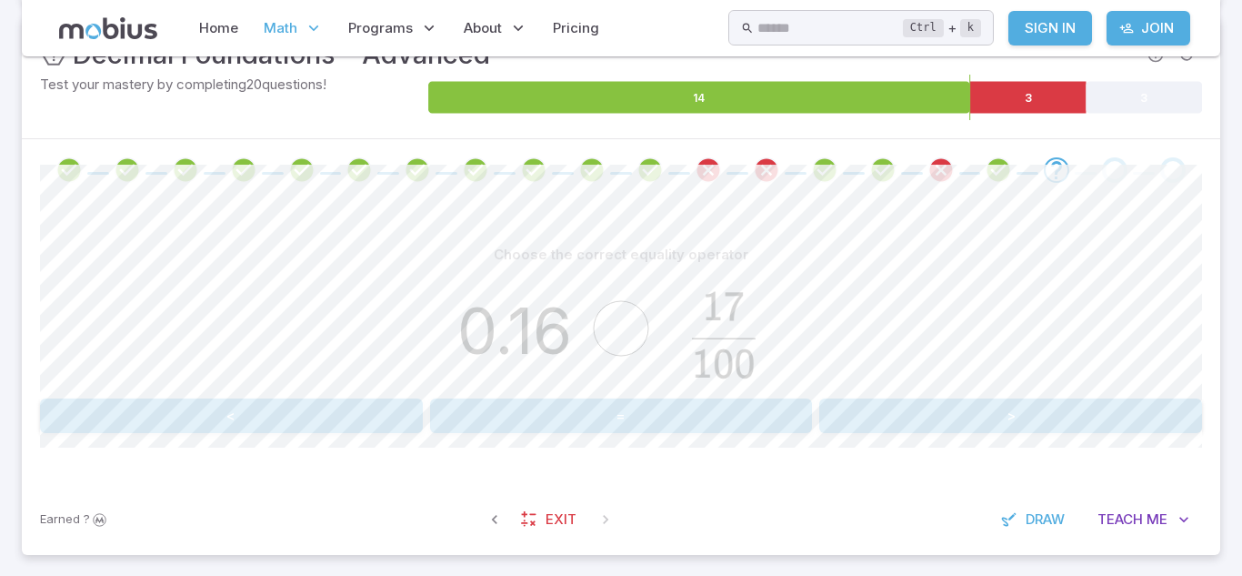
scroll to position [296, 0]
click at [189, 417] on button "<" at bounding box center [231, 416] width 383 height 35
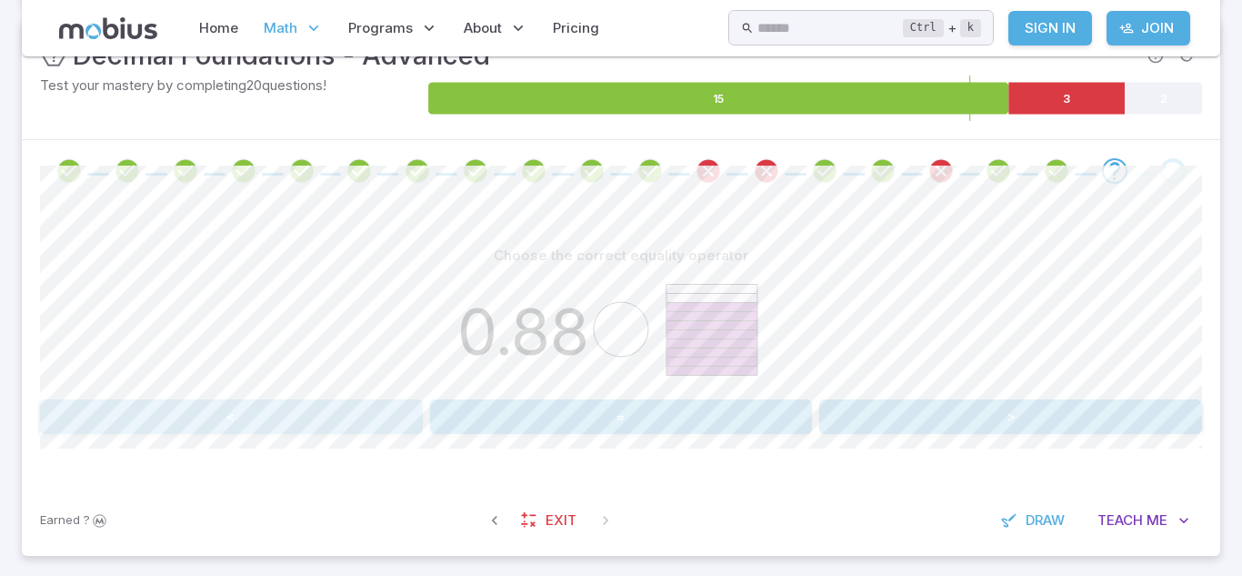
click at [365, 433] on button "<" at bounding box center [231, 416] width 383 height 35
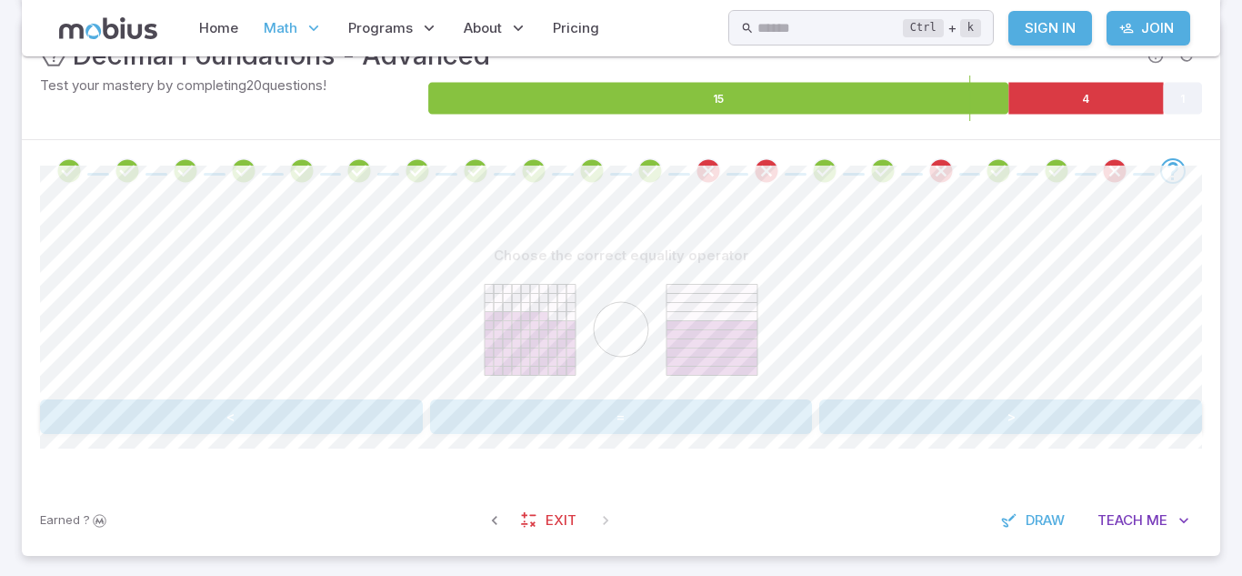
click at [962, 417] on button ">" at bounding box center [1011, 416] width 383 height 35
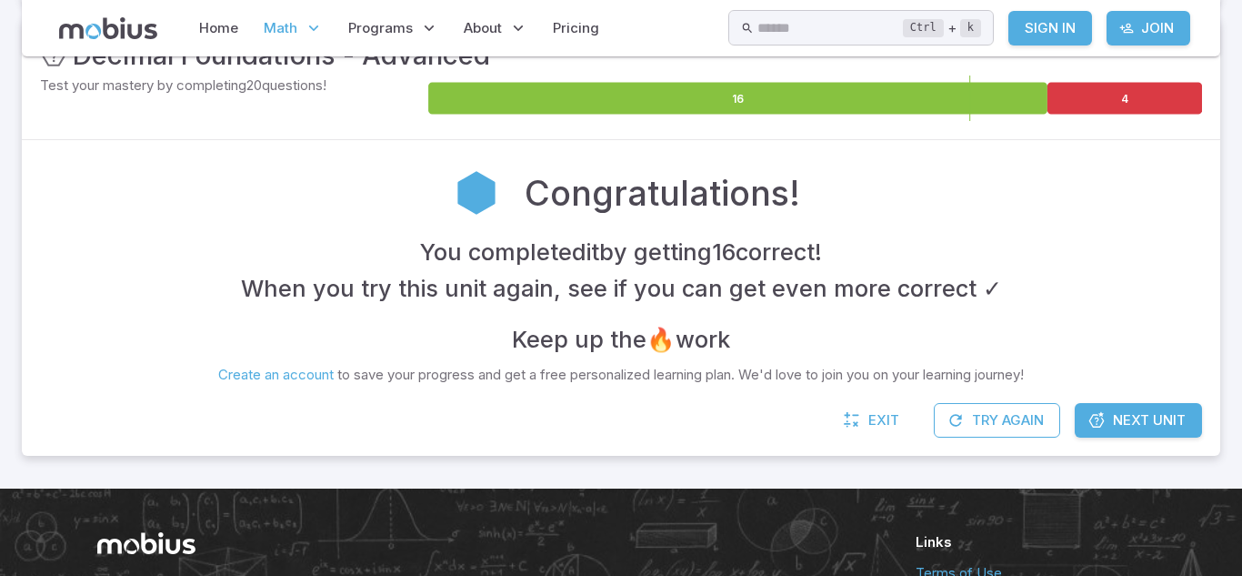
click at [1176, 425] on span "Next Unit" at bounding box center [1149, 420] width 73 height 20
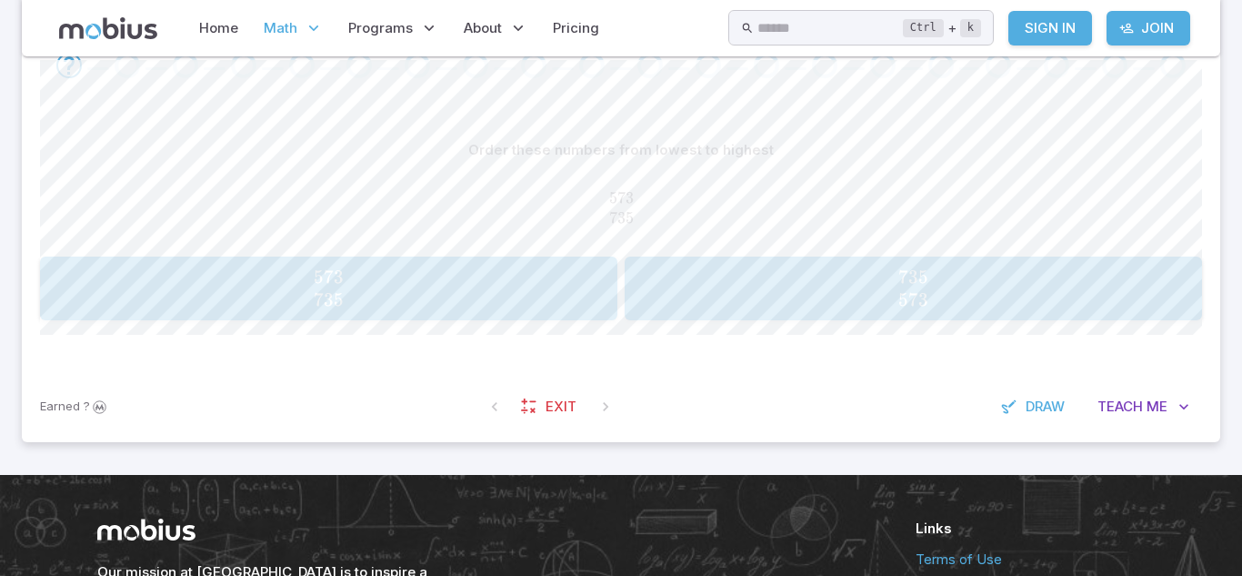
scroll to position [468, 0]
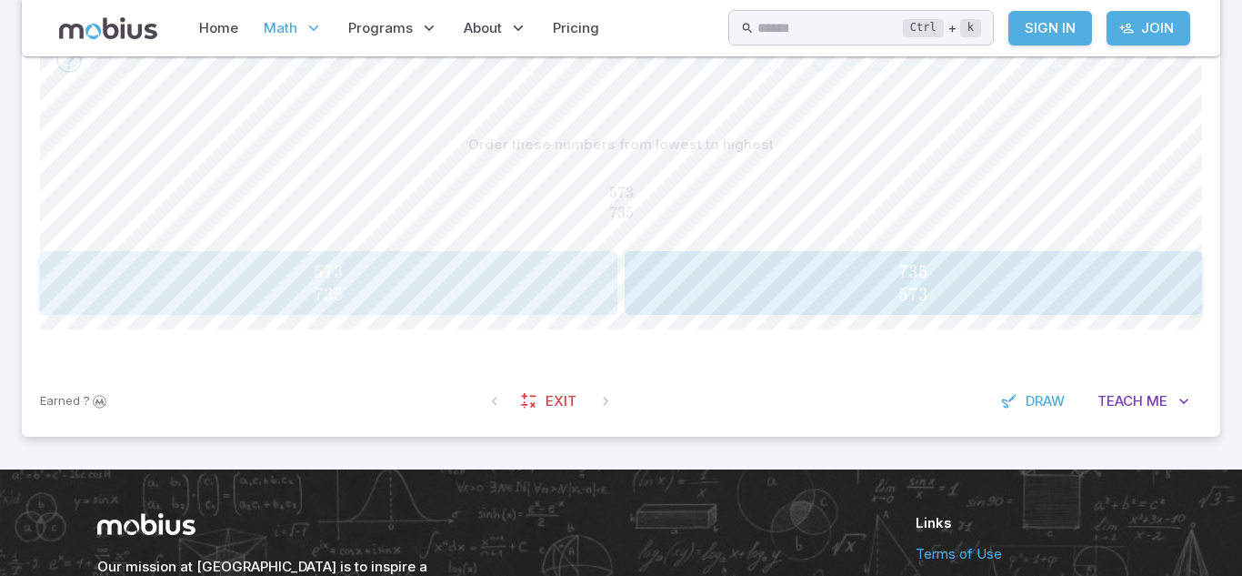
click at [488, 297] on span "573 735" at bounding box center [328, 282] width 566 height 45
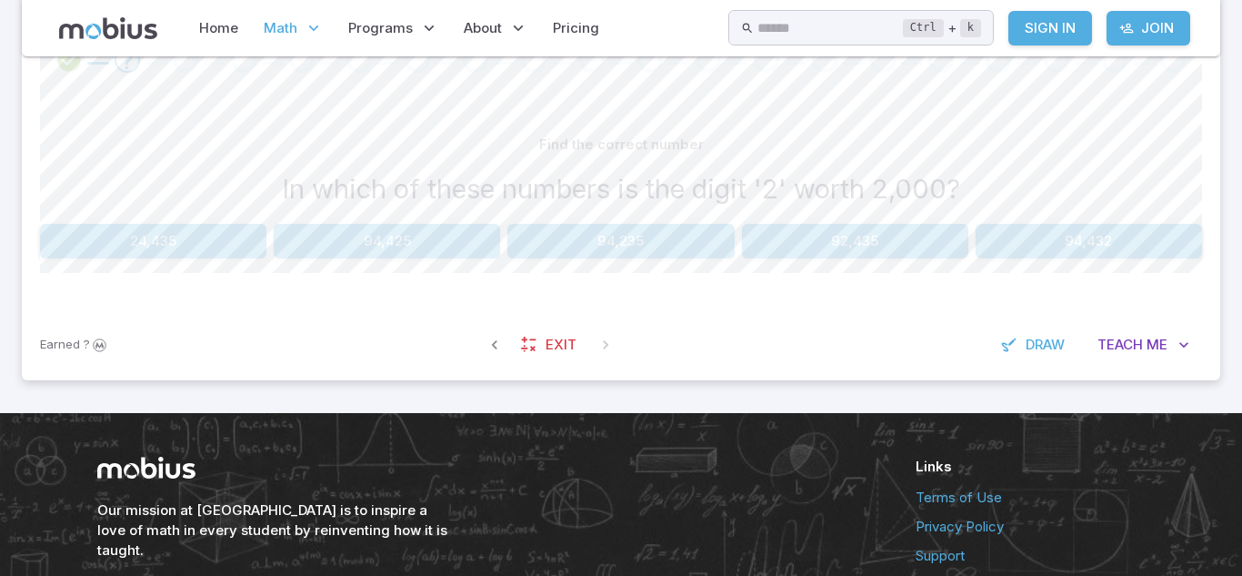
click at [797, 246] on button "92,435" at bounding box center [855, 241] width 226 height 35
click at [482, 244] on button "1" at bounding box center [387, 241] width 226 height 35
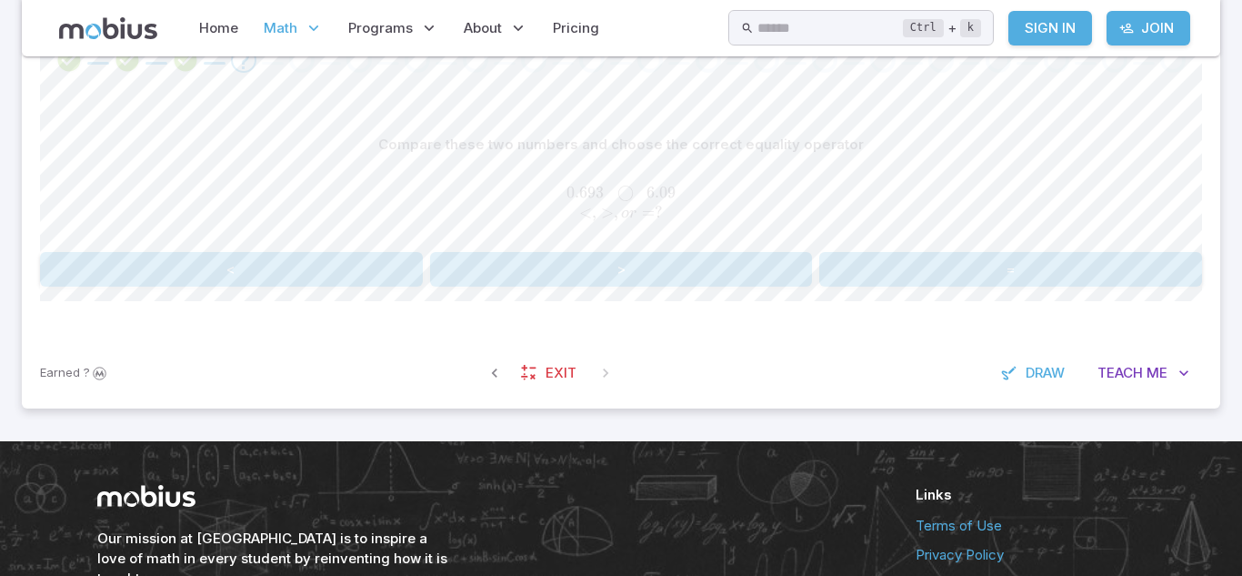
click at [691, 273] on button ">" at bounding box center [621, 269] width 383 height 35
click at [208, 268] on button "<" at bounding box center [231, 269] width 383 height 35
click at [756, 278] on button ">" at bounding box center [621, 269] width 383 height 35
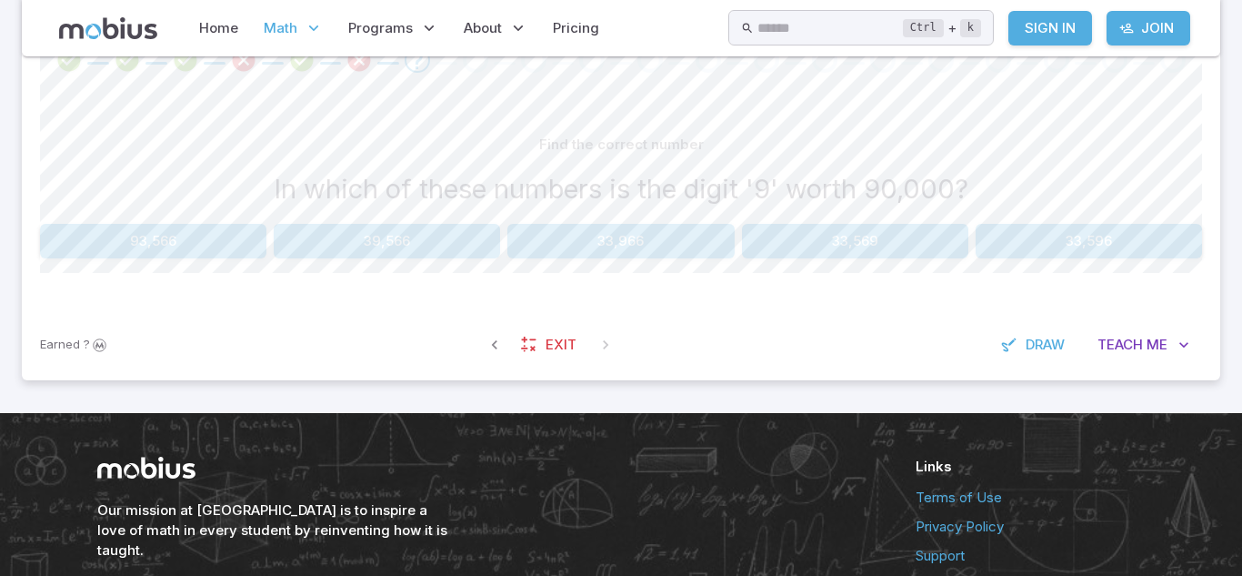
click at [188, 241] on button "93,566" at bounding box center [153, 241] width 226 height 35
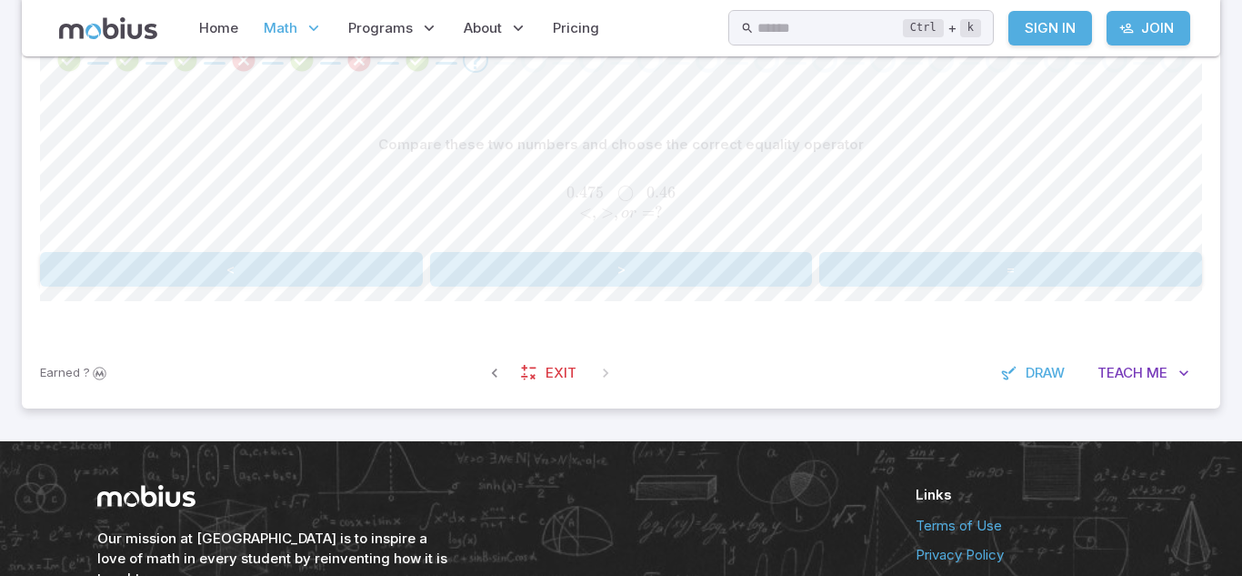
click at [663, 265] on button ">" at bounding box center [621, 269] width 383 height 35
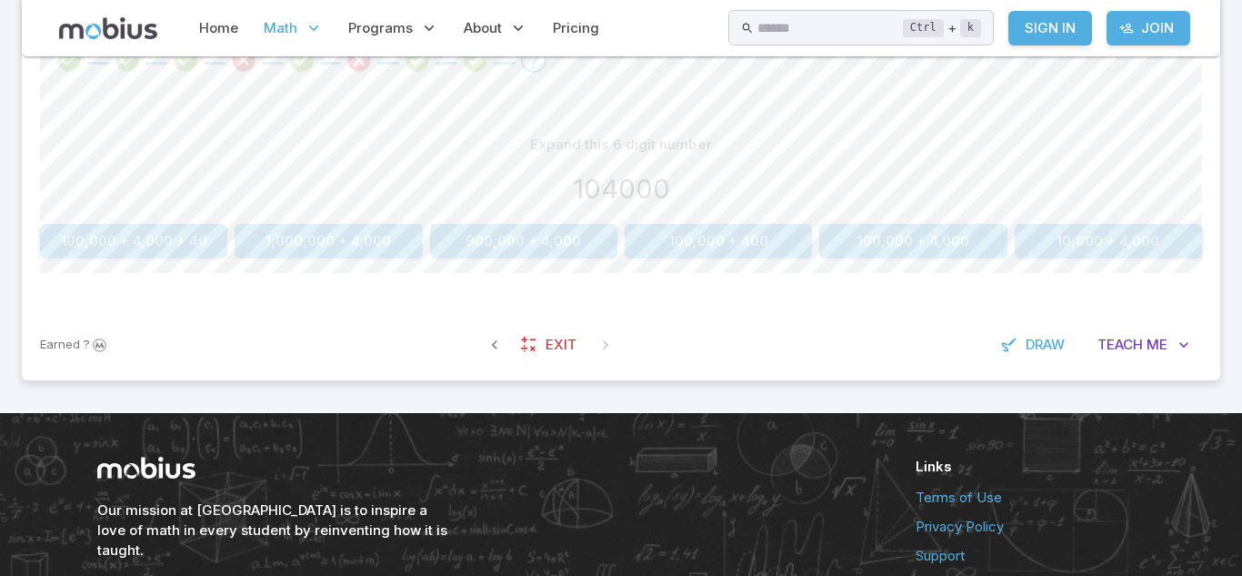
click at [160, 248] on button "100,000 + 4,000 + 40" at bounding box center [133, 241] width 187 height 35
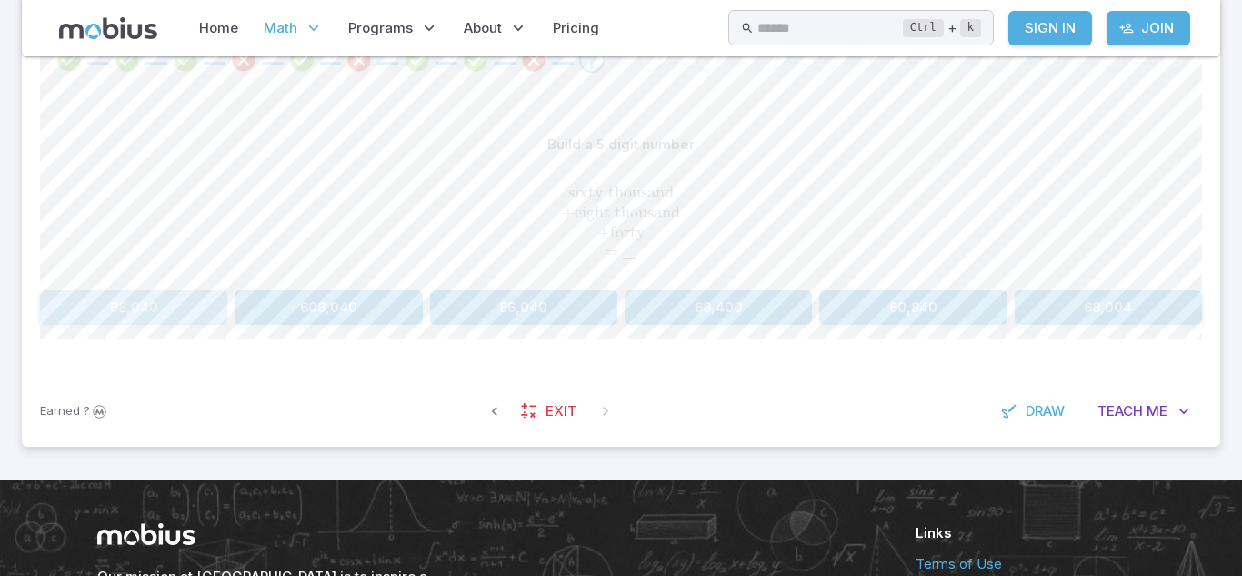
click at [154, 315] on button "68,040" at bounding box center [133, 307] width 187 height 35
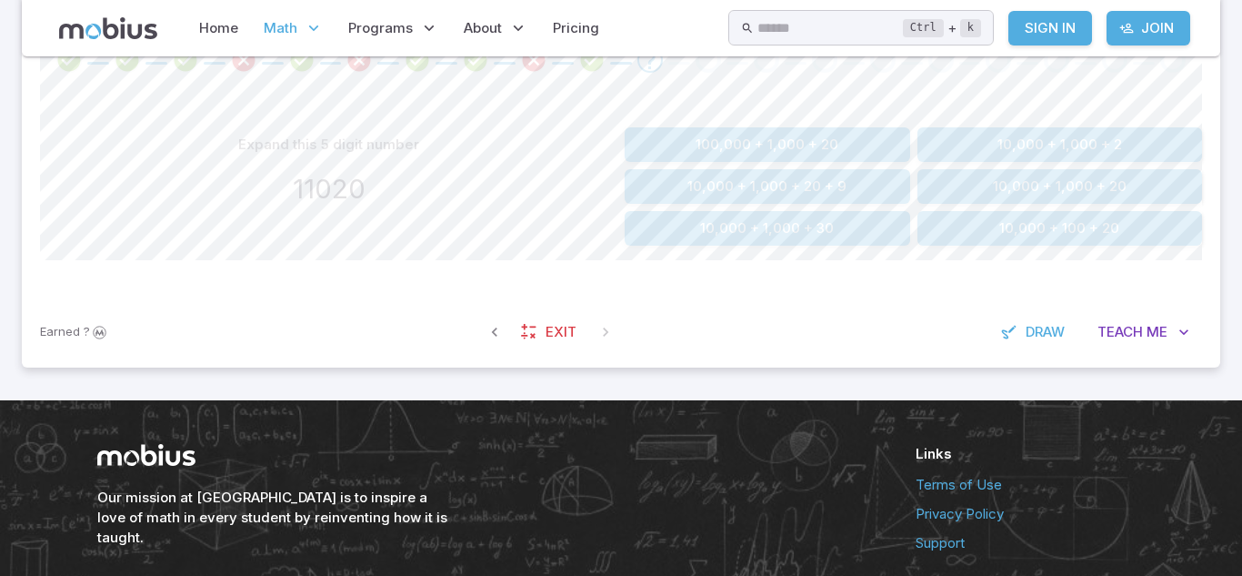
click at [1104, 190] on button "10,000 + 1,000 + 20" at bounding box center [1061, 186] width 286 height 35
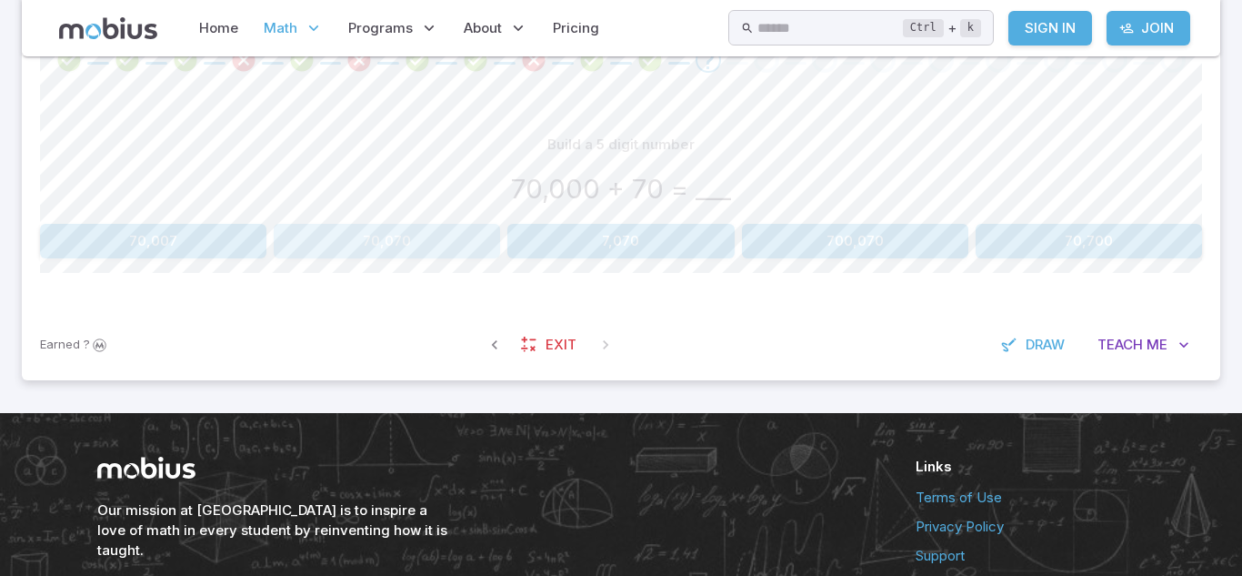
click at [448, 233] on button "70,070" at bounding box center [387, 241] width 226 height 35
click at [448, 233] on button "0.2" at bounding box center [387, 241] width 226 height 35
click at [893, 236] on button "40,000 + 100" at bounding box center [913, 241] width 187 height 35
click at [186, 237] on button "5.3" at bounding box center [183, 241] width 286 height 35
click at [647, 235] on button "4" at bounding box center [718, 241] width 187 height 35
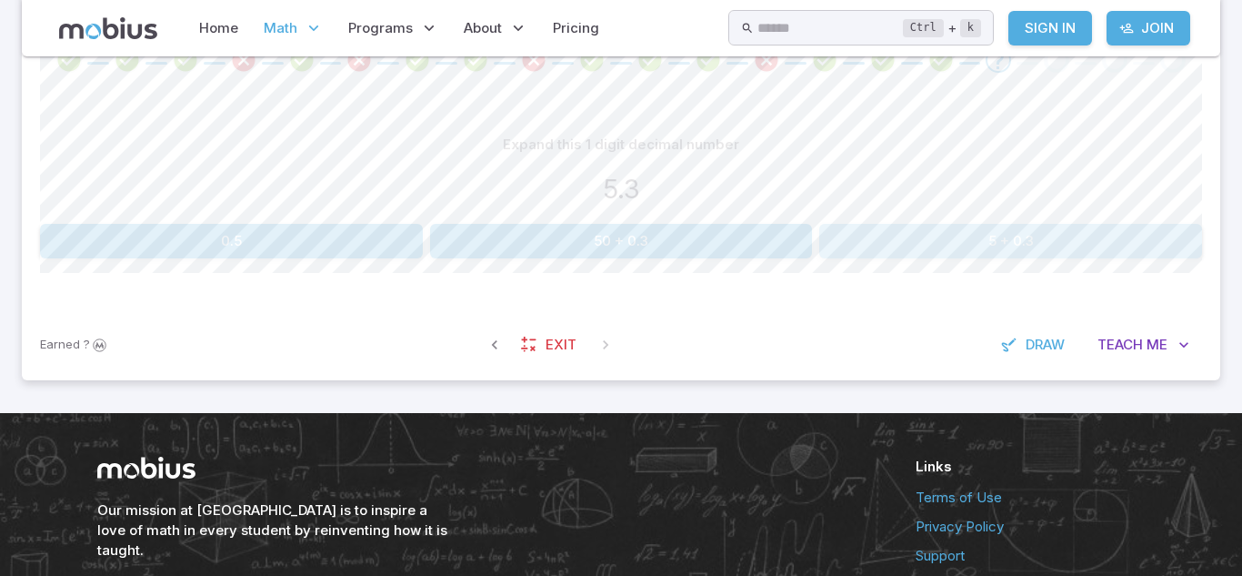
click at [930, 251] on button "5 + 0.3" at bounding box center [1011, 241] width 383 height 35
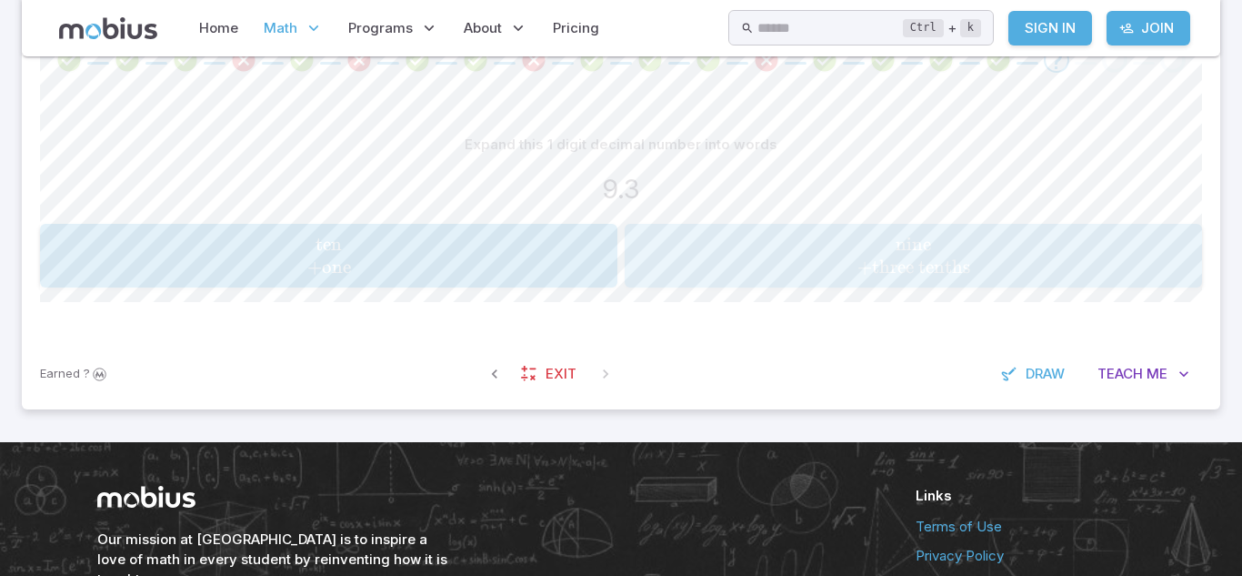
click at [865, 263] on span "+" at bounding box center [865, 267] width 15 height 23
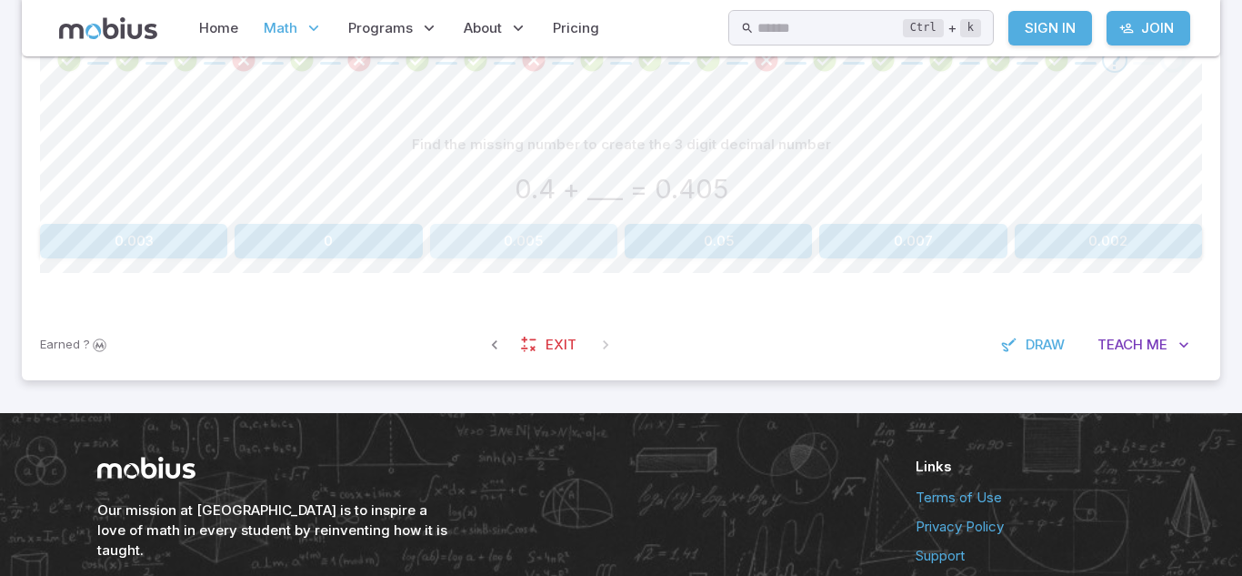
click at [511, 228] on button "0.005" at bounding box center [523, 241] width 187 height 35
click at [643, 256] on button "0.7 + 0.002" at bounding box center [621, 241] width 383 height 35
